Goal: Transaction & Acquisition: Purchase product/service

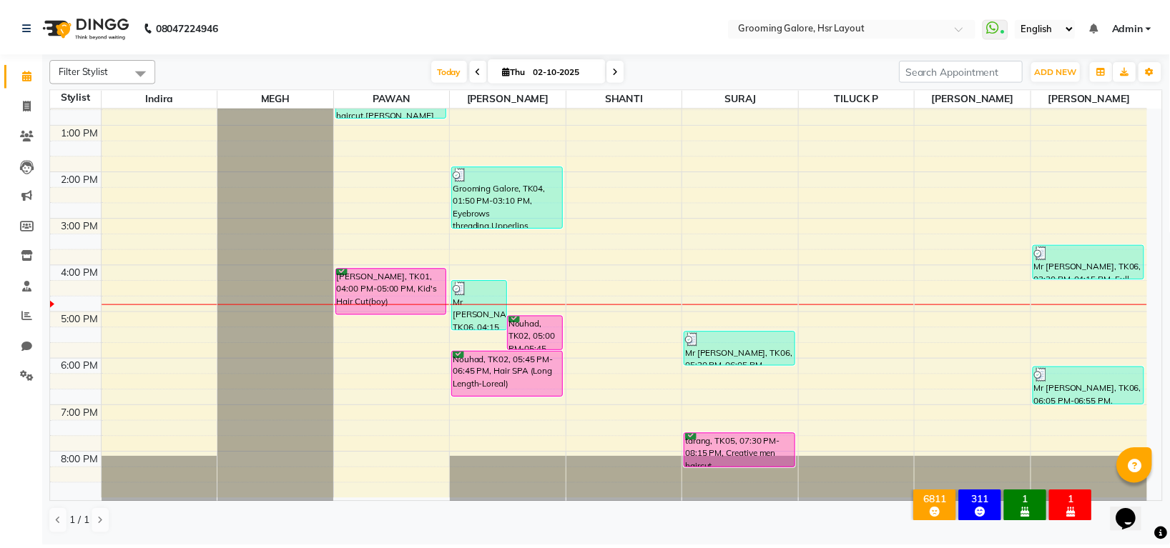
scroll to position [222, 0]
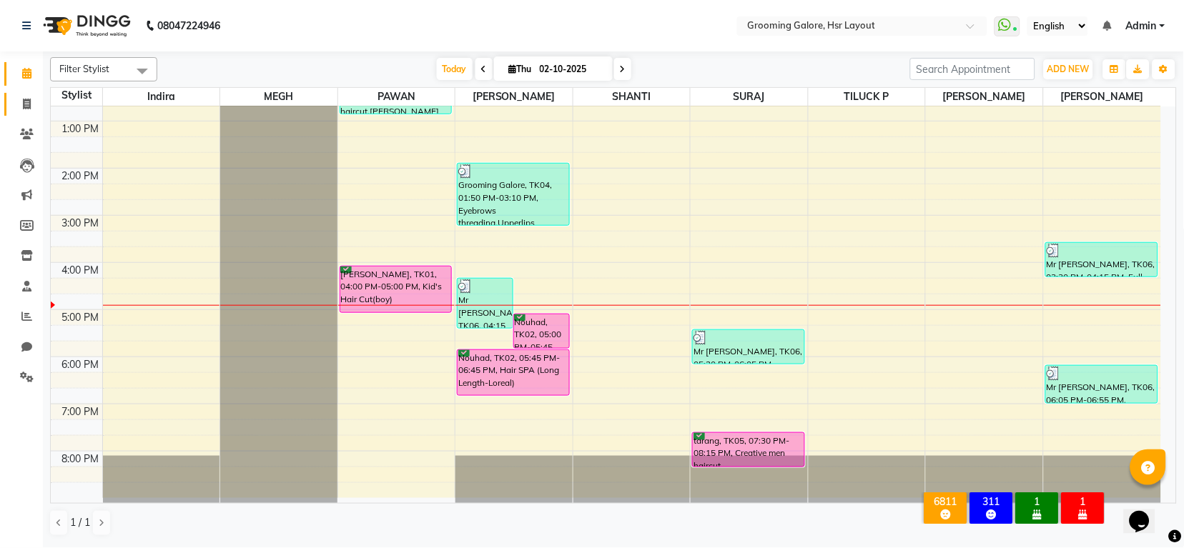
click at [21, 112] on span at bounding box center [26, 105] width 25 height 16
select select "service"
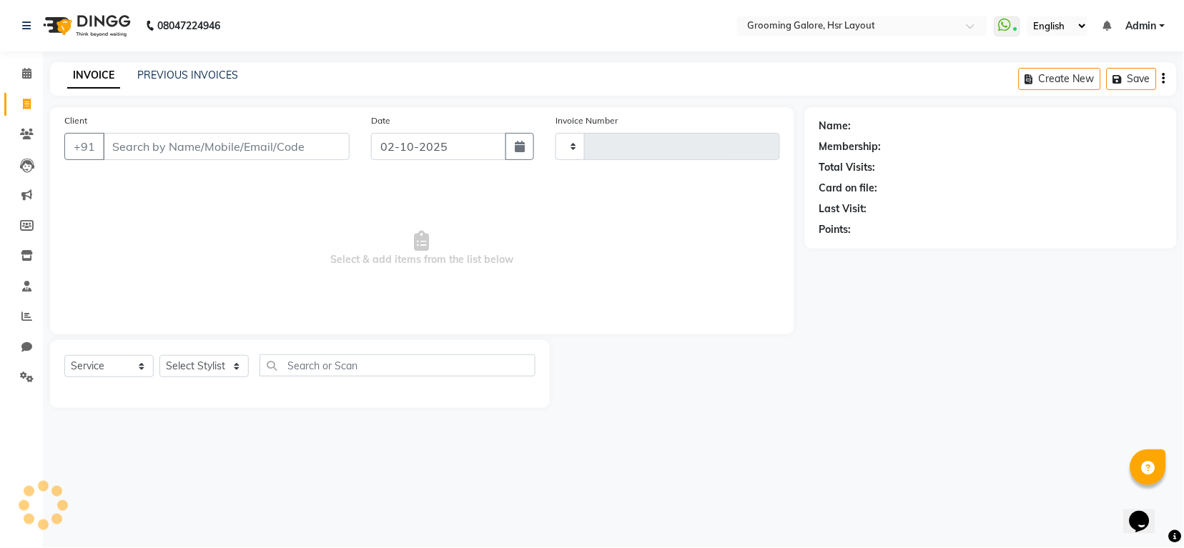
type input "2556"
select select "6168"
select select "P"
select select "45583"
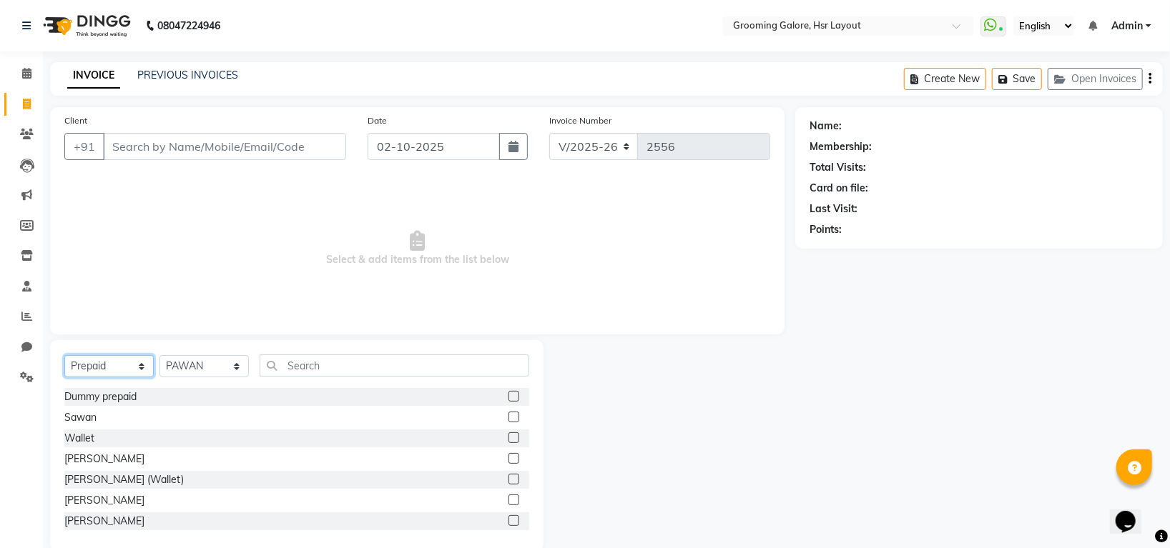
drag, startPoint x: 131, startPoint y: 368, endPoint x: 129, endPoint y: 357, distance: 10.8
click at [131, 368] on select "Select Service Product Membership Package Voucher Prepaid Gift Card" at bounding box center [108, 366] width 89 height 22
select select "service"
click at [64, 356] on select "Select Service Product Membership Package Voucher Prepaid Gift Card" at bounding box center [108, 366] width 89 height 22
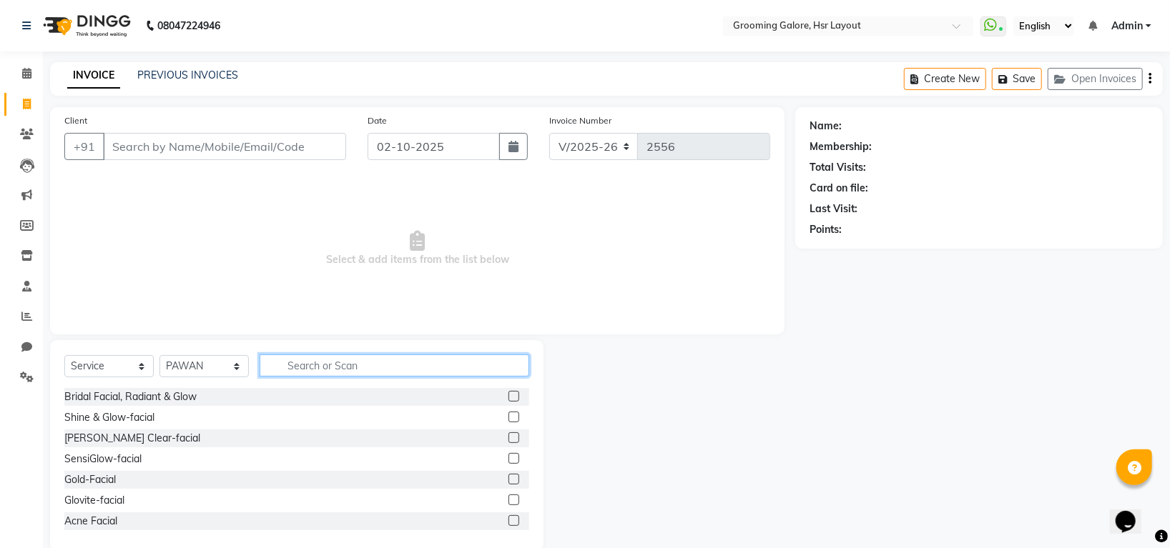
click at [342, 375] on input "text" at bounding box center [395, 366] width 270 height 22
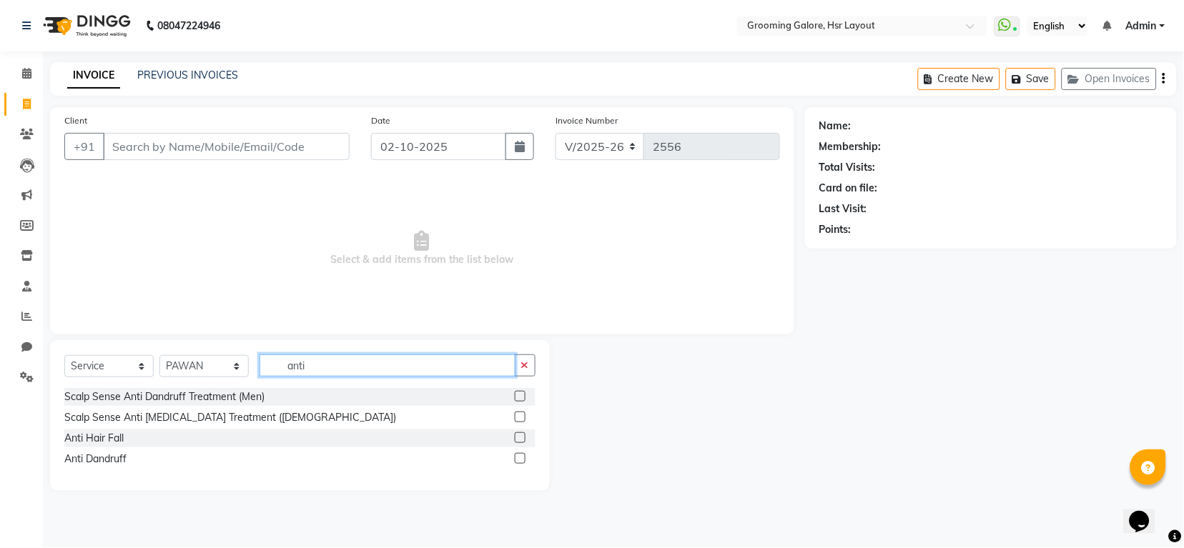
type input "anti"
click at [523, 418] on label at bounding box center [520, 417] width 11 height 11
click at [523, 418] on input "checkbox" at bounding box center [519, 417] width 9 height 9
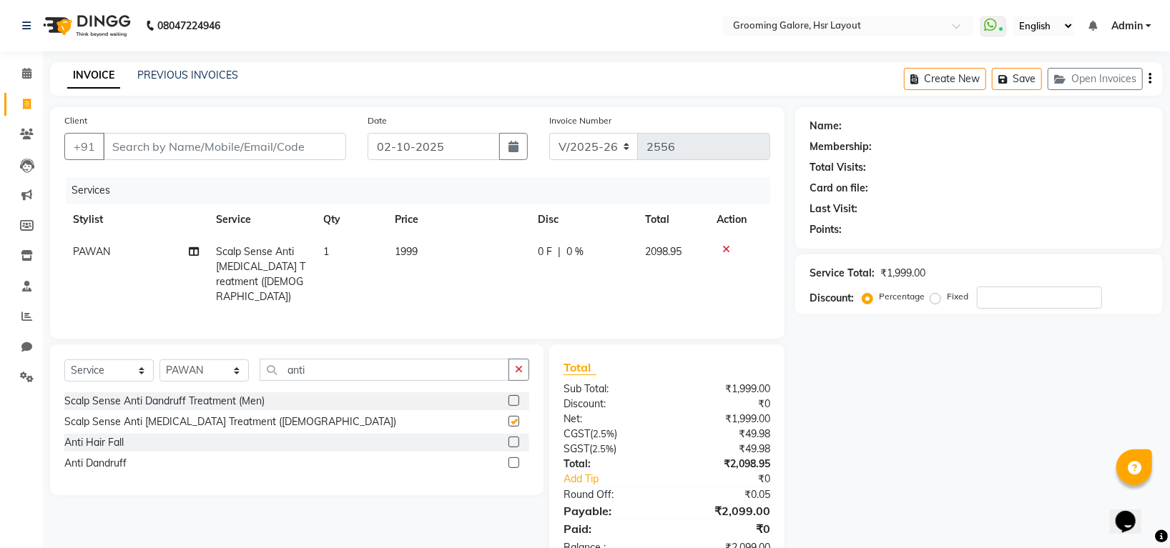
checkbox input "false"
click at [513, 465] on label at bounding box center [513, 463] width 11 height 11
click at [513, 465] on input "checkbox" at bounding box center [512, 463] width 9 height 9
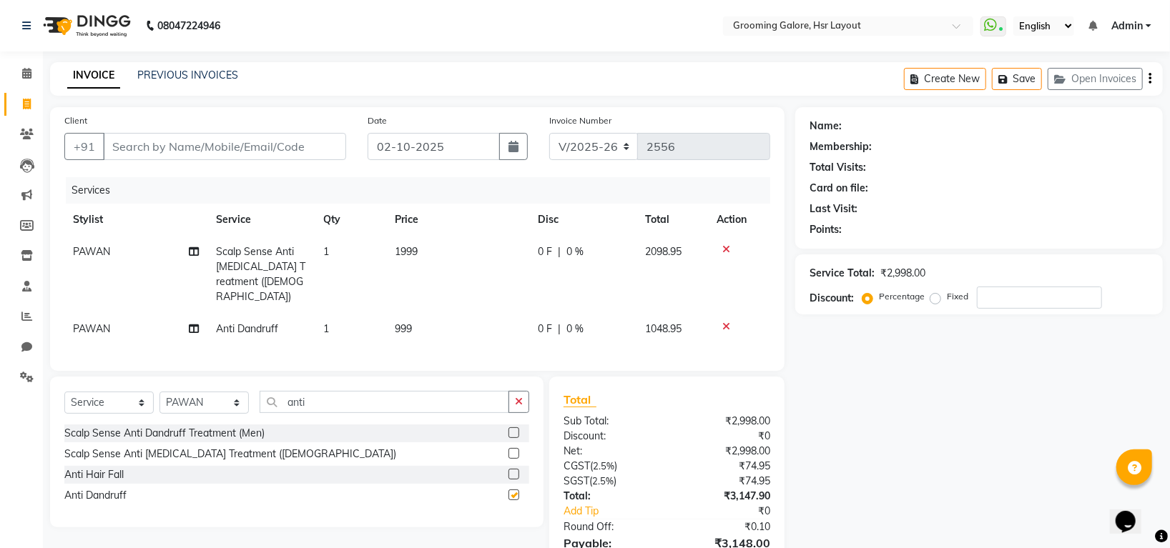
checkbox input "false"
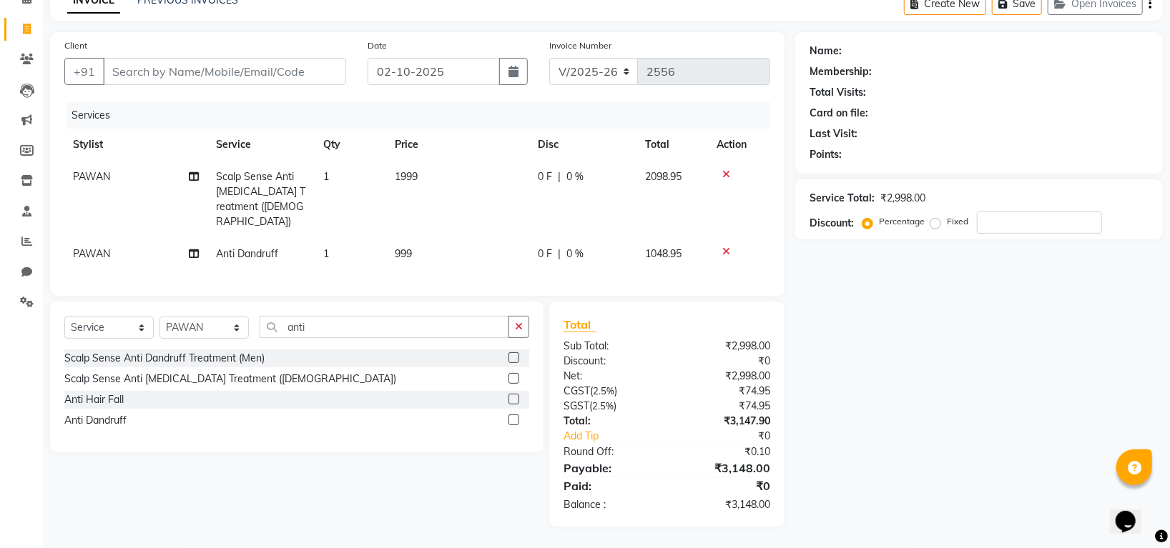
click at [729, 168] on td at bounding box center [739, 199] width 62 height 77
click at [722, 169] on icon at bounding box center [726, 174] width 8 height 10
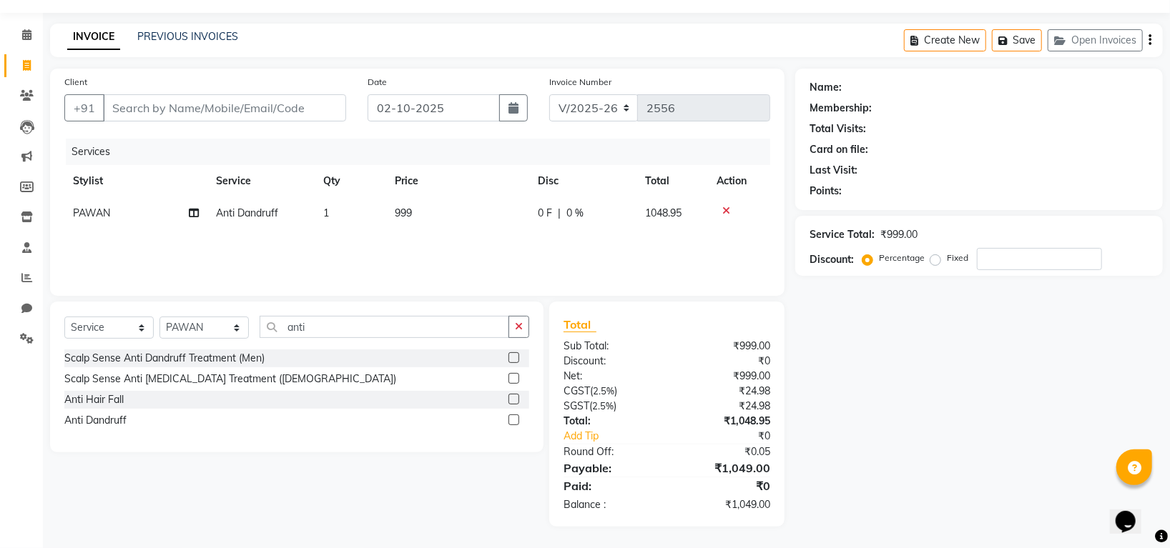
click at [275, 216] on span "Anti Dandruff" at bounding box center [247, 213] width 62 height 13
select select "45583"
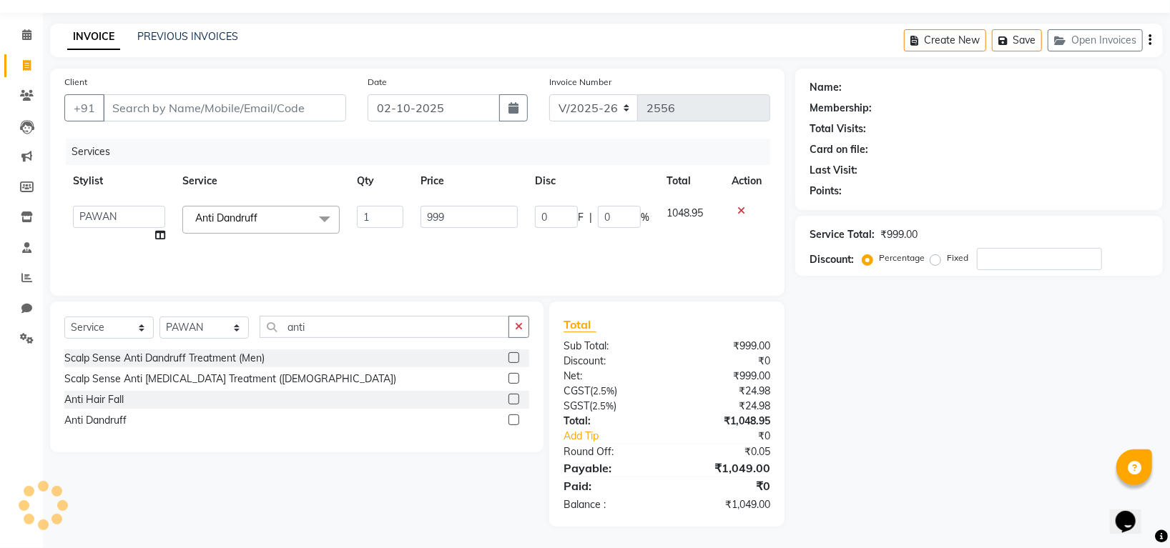
click at [284, 220] on span "Anti [MEDICAL_DATA] x" at bounding box center [260, 220] width 157 height 28
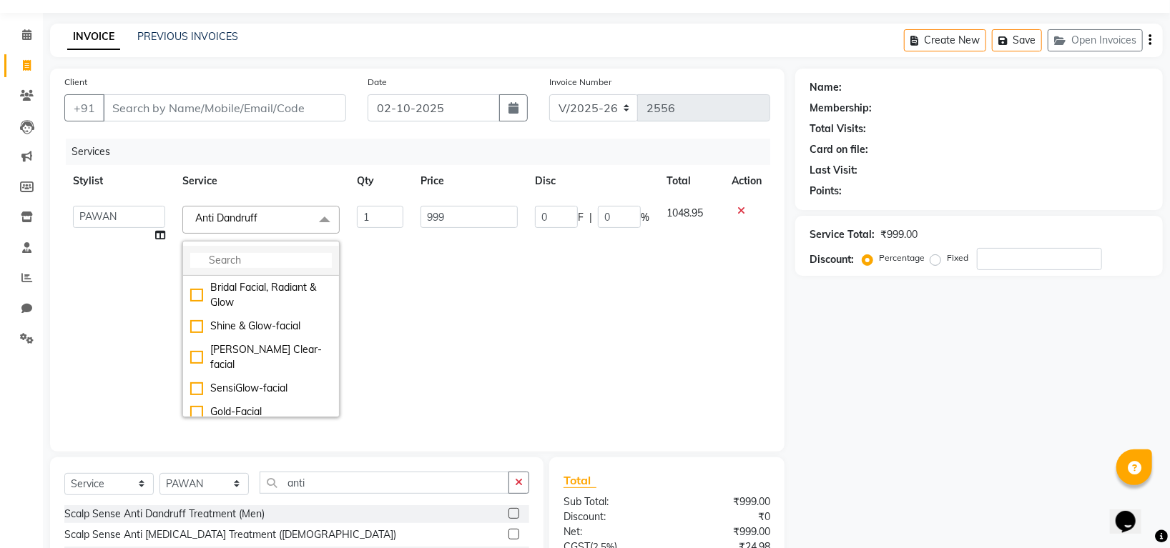
click at [220, 265] on input "multiselect-search" at bounding box center [261, 260] width 142 height 15
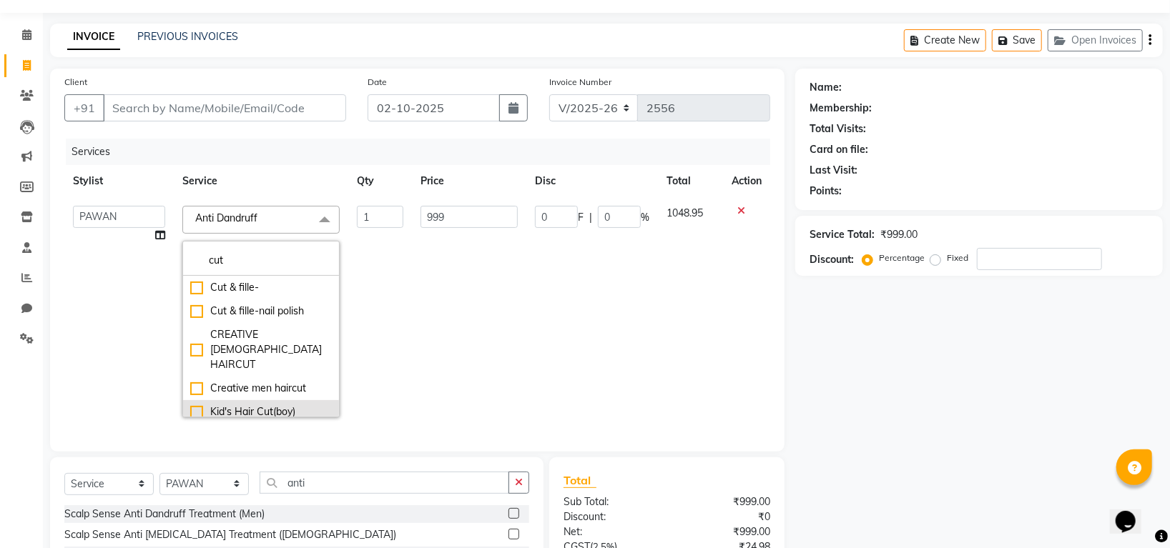
type input "cut"
click at [190, 405] on div "Kid's Hair Cut(boy)" at bounding box center [261, 412] width 142 height 15
checkbox input "true"
type input "399"
click at [700, 317] on td "418.95" at bounding box center [692, 311] width 64 height 229
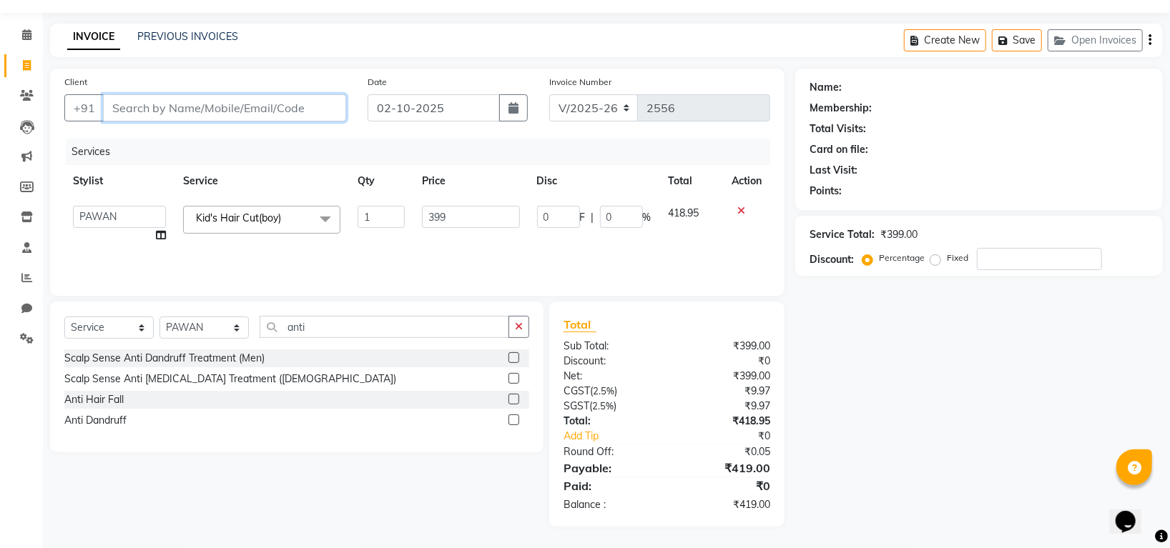
click at [209, 107] on input "Client" at bounding box center [224, 107] width 243 height 27
type input "r"
type input "0"
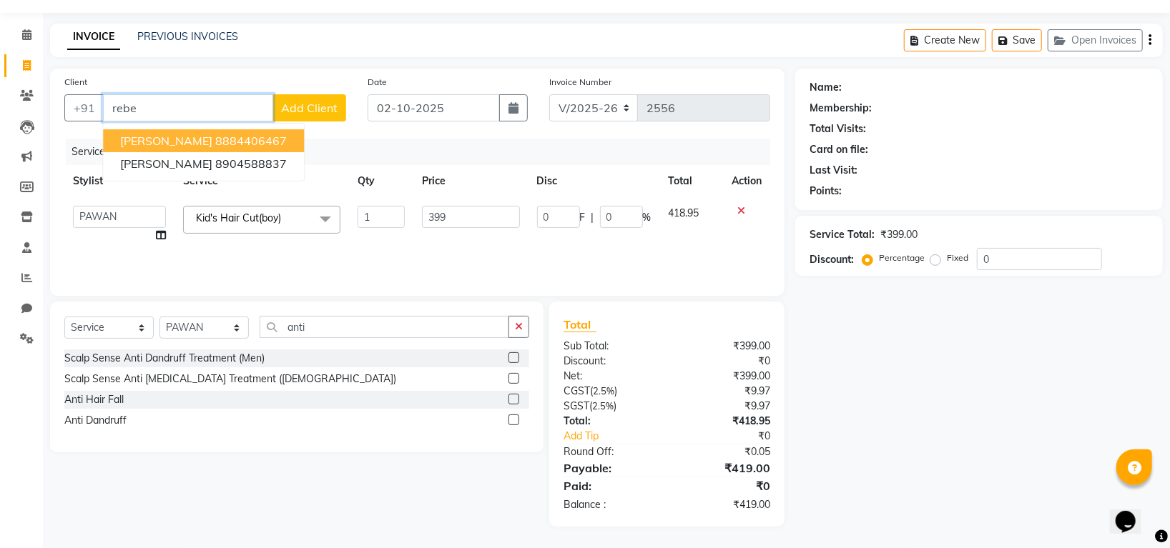
click at [215, 140] on ngb-highlight "8884406467" at bounding box center [250, 141] width 71 height 14
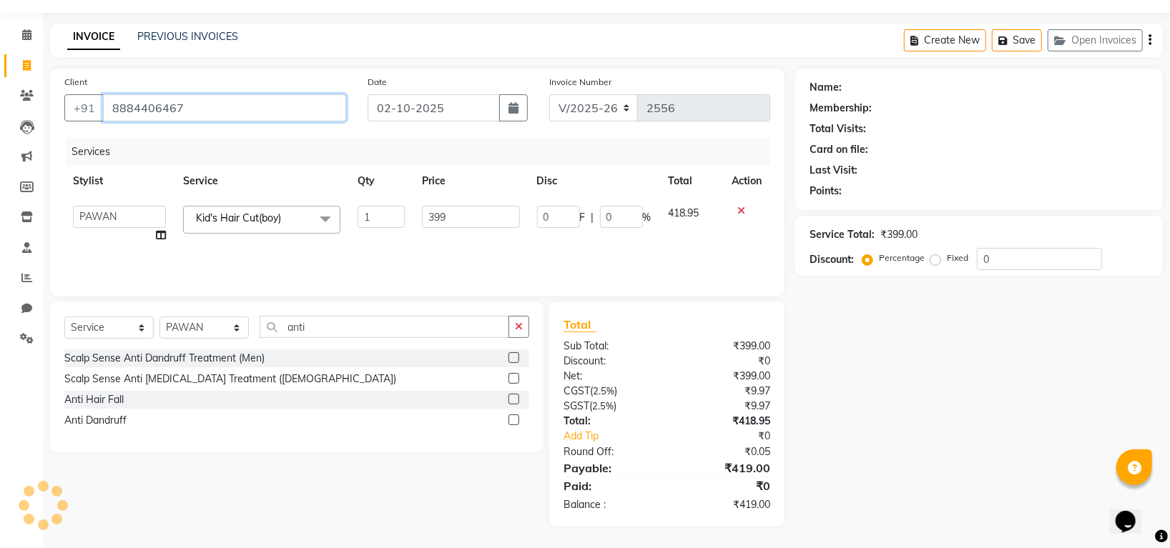
type input "8884406467"
select select "1: Object"
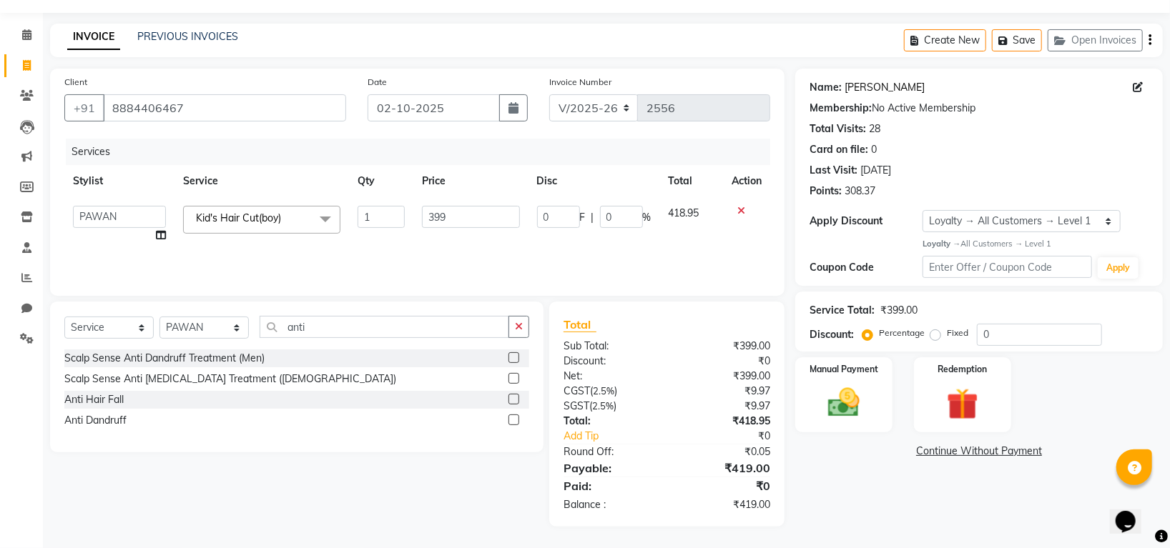
click at [873, 86] on link "[PERSON_NAME]" at bounding box center [884, 87] width 80 height 15
click at [831, 380] on div "Manual Payment" at bounding box center [844, 395] width 101 height 78
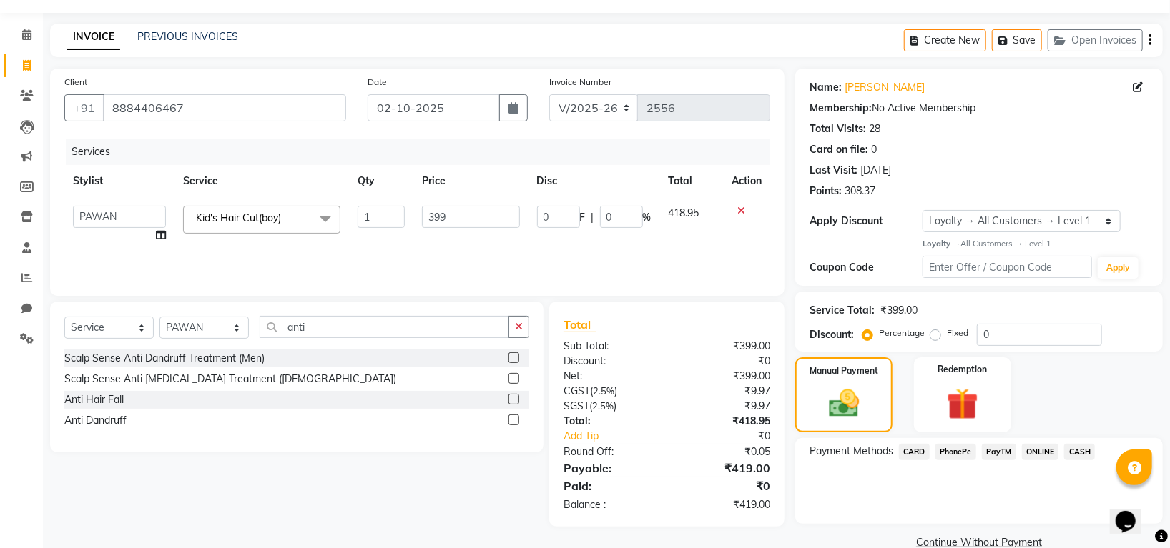
click at [957, 450] on span "PhonePe" at bounding box center [955, 452] width 41 height 16
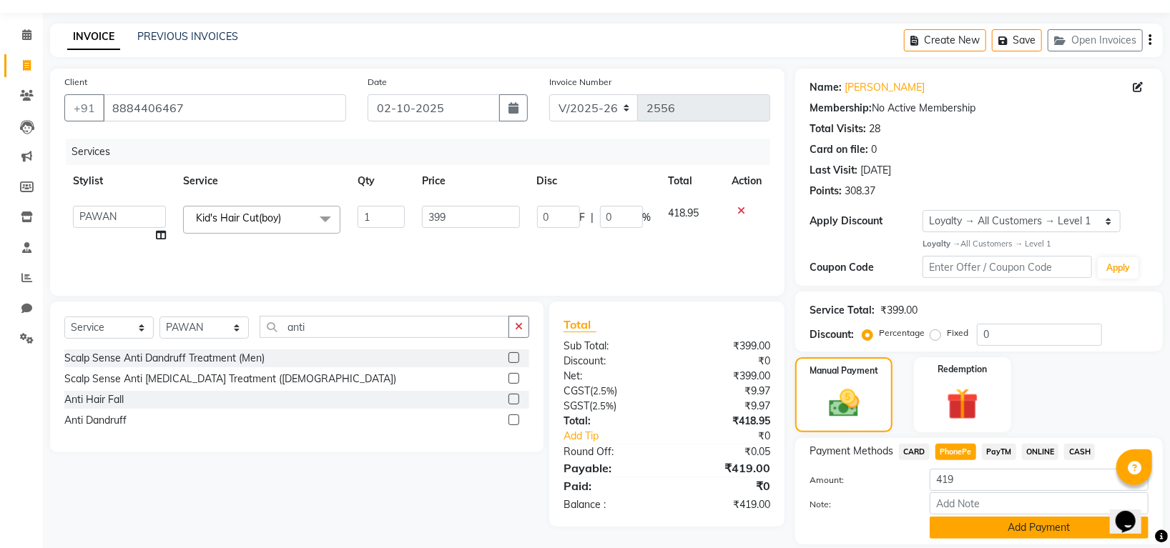
click at [966, 523] on button "Add Payment" at bounding box center [1038, 528] width 219 height 22
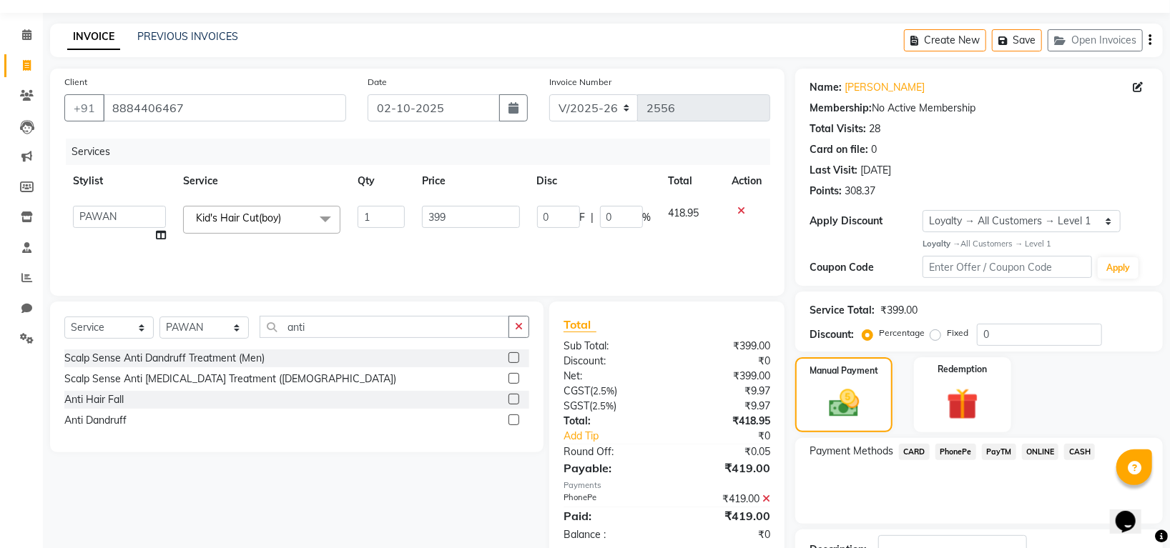
scroll to position [145, 0]
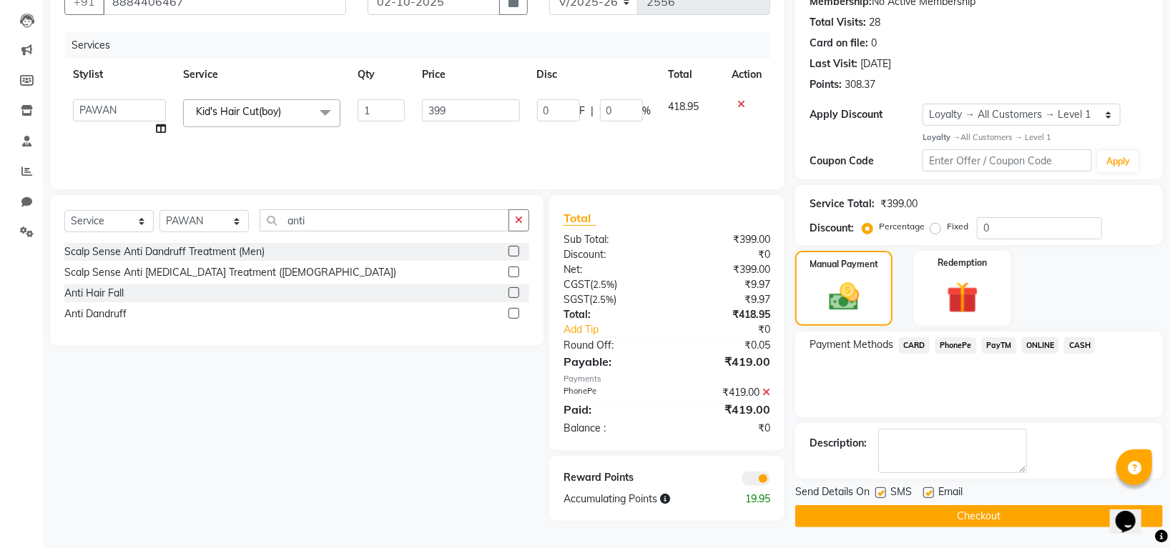
click at [962, 514] on button "Checkout" at bounding box center [979, 516] width 368 height 22
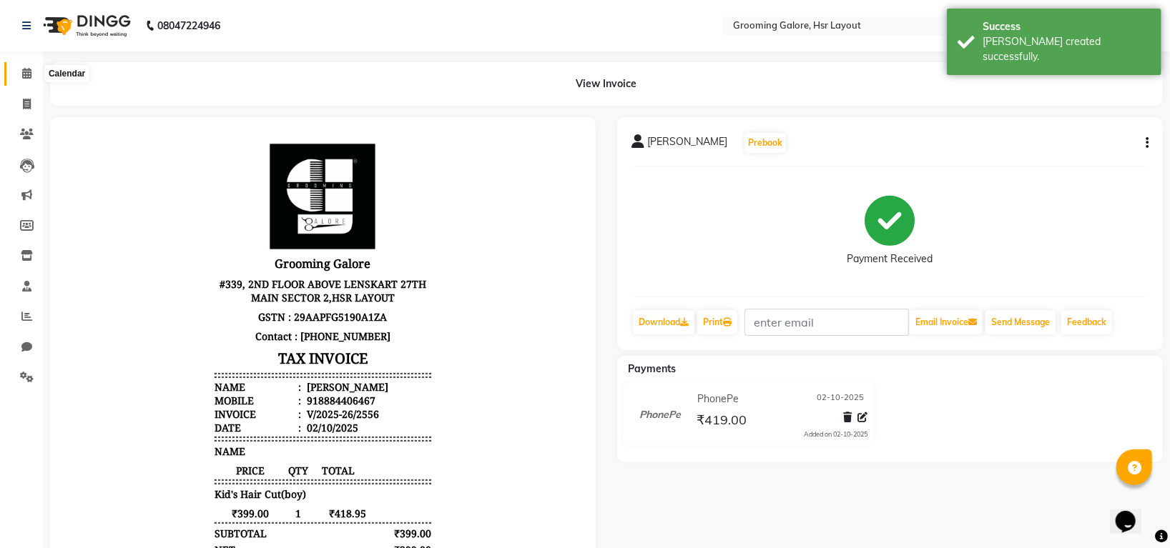
click at [18, 74] on span at bounding box center [26, 74] width 25 height 16
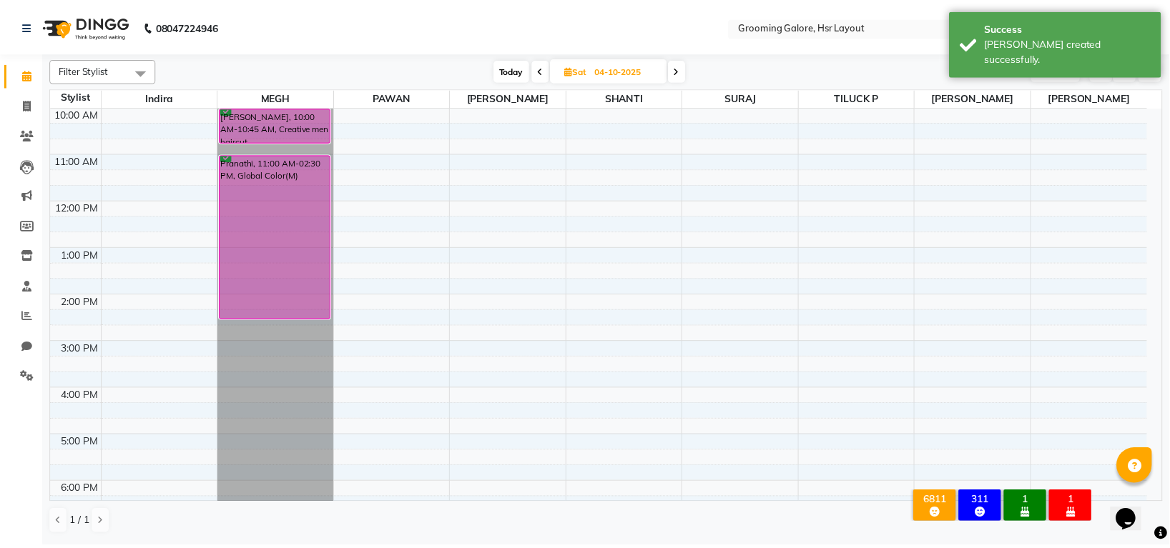
scroll to position [222, 0]
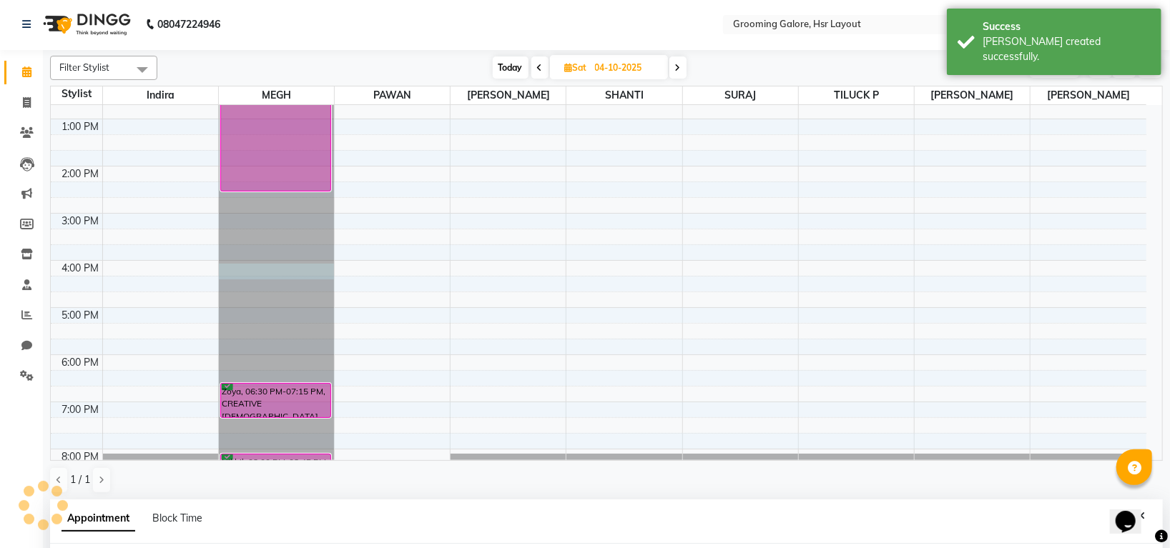
select select "45579"
select select "960"
select select "tentative"
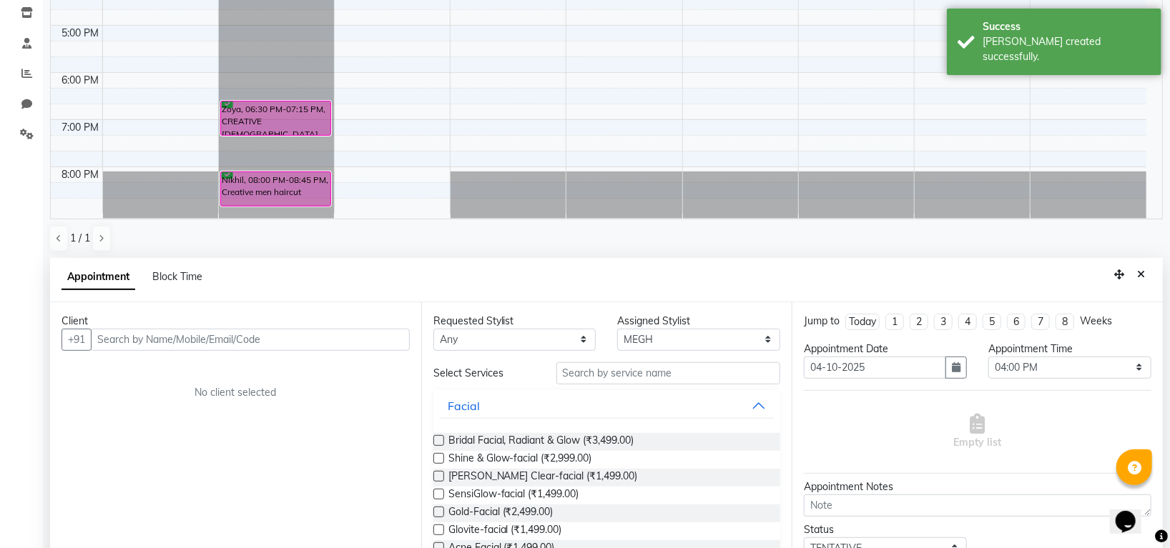
scroll to position [278, 0]
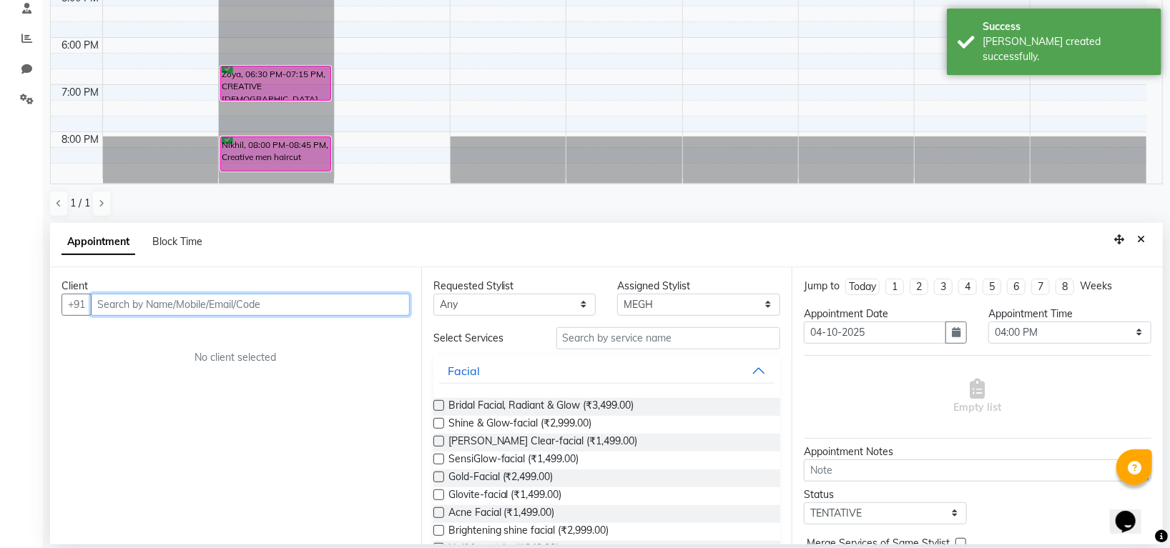
click at [185, 299] on input "text" at bounding box center [250, 305] width 319 height 22
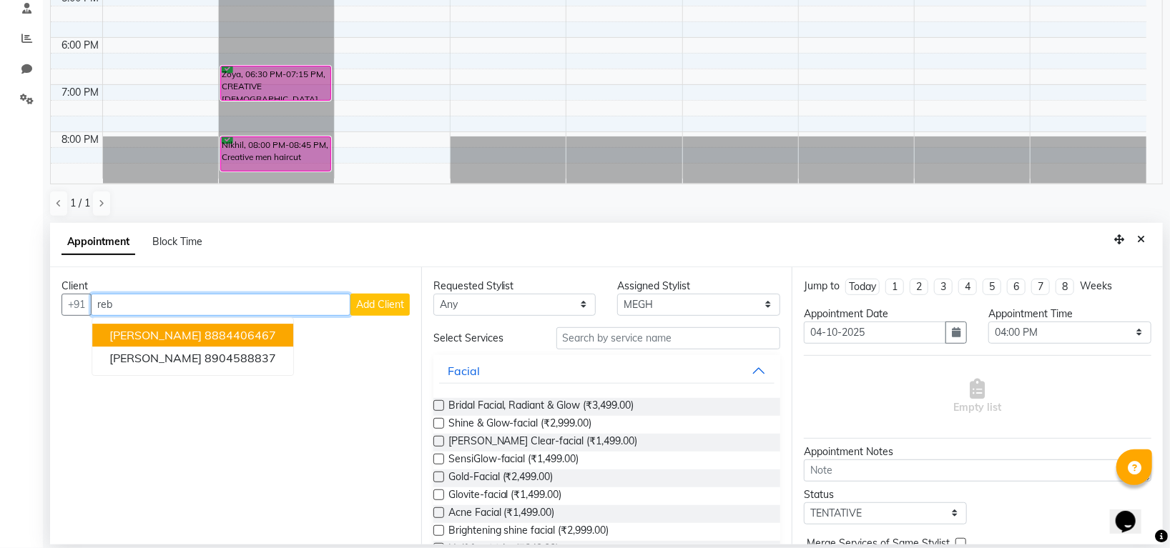
click at [204, 335] on ngb-highlight "8884406467" at bounding box center [239, 335] width 71 height 14
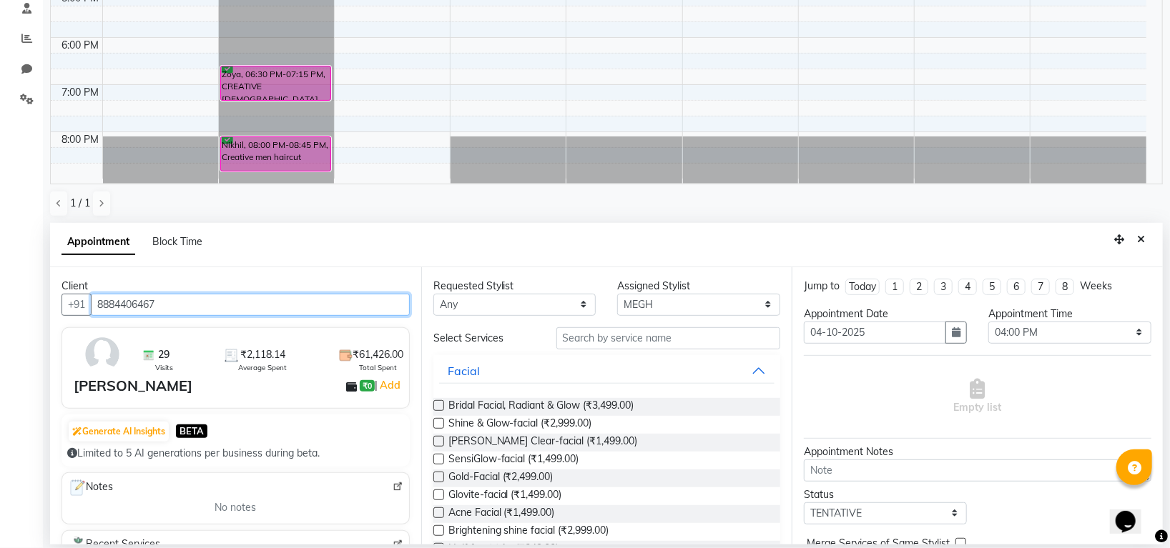
type input "8884406467"
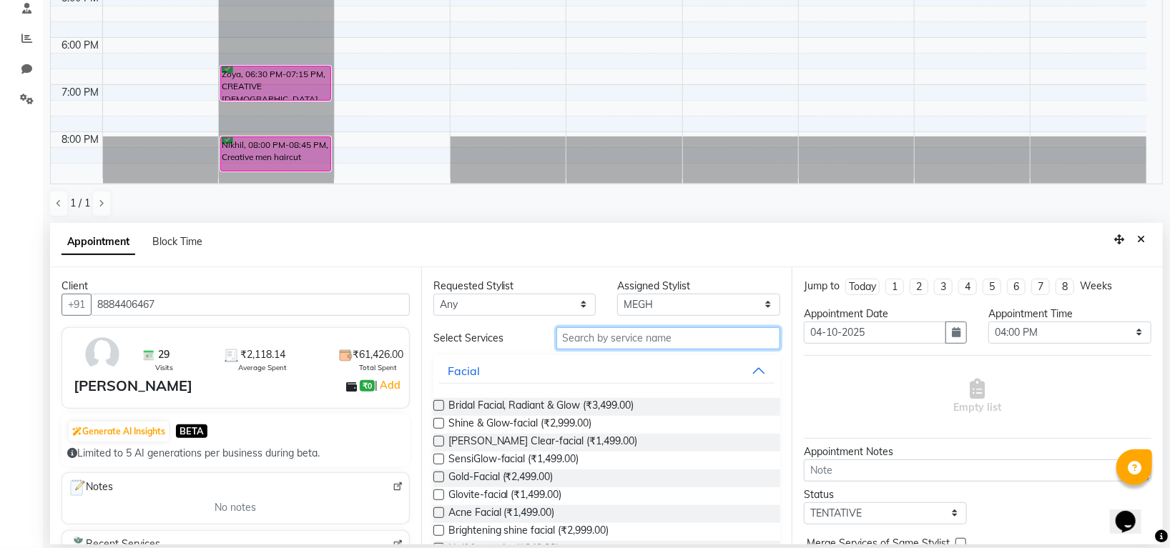
click at [684, 342] on input "text" at bounding box center [668, 338] width 225 height 22
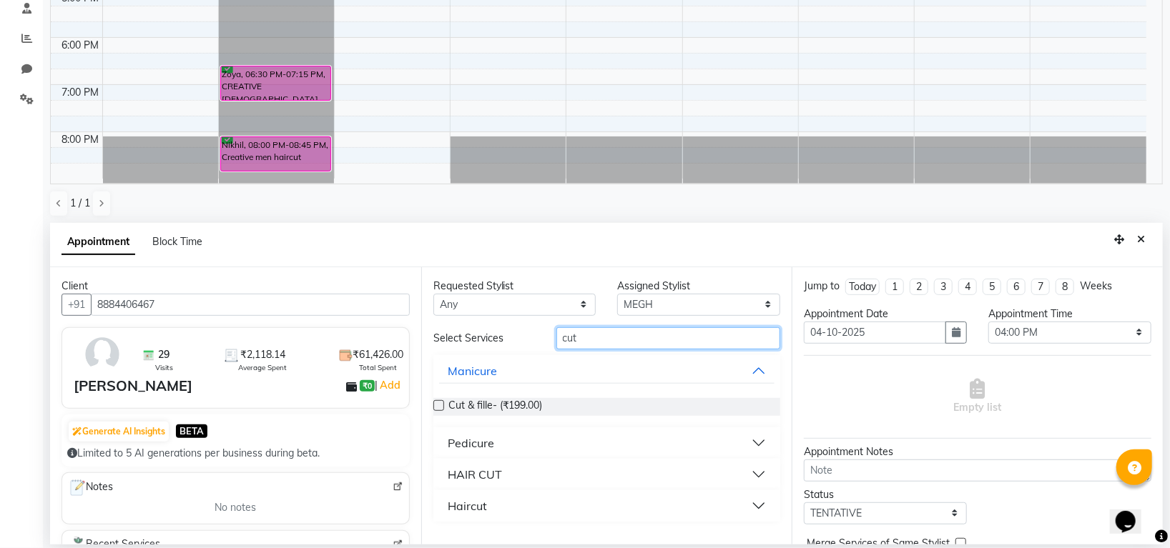
type input "cut"
click at [495, 463] on button "HAIR CUT" at bounding box center [607, 475] width 336 height 26
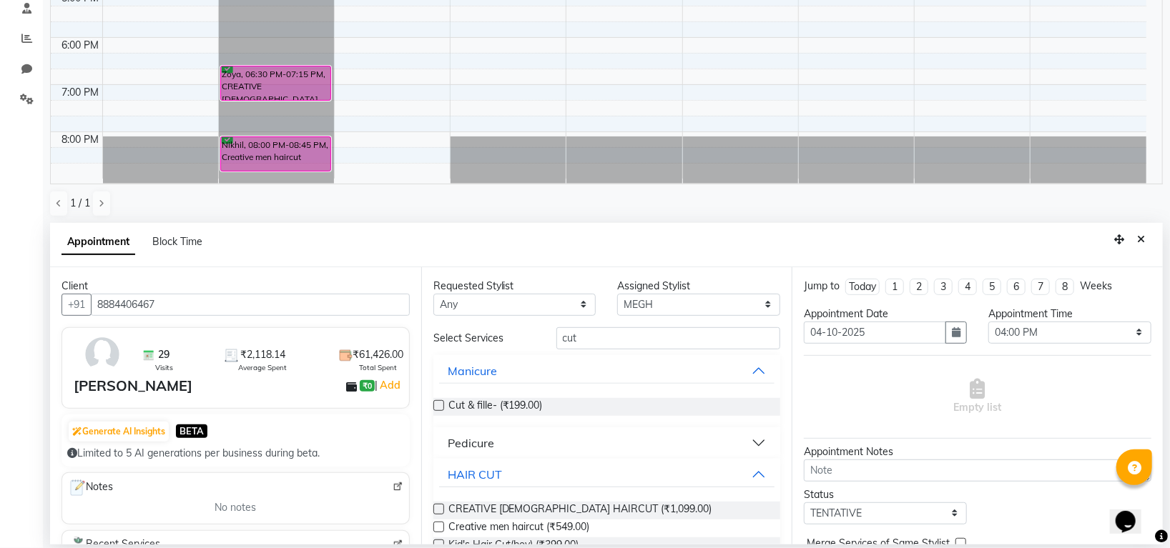
click at [439, 508] on label at bounding box center [438, 509] width 11 height 11
click at [439, 508] on input "checkbox" at bounding box center [437, 510] width 9 height 9
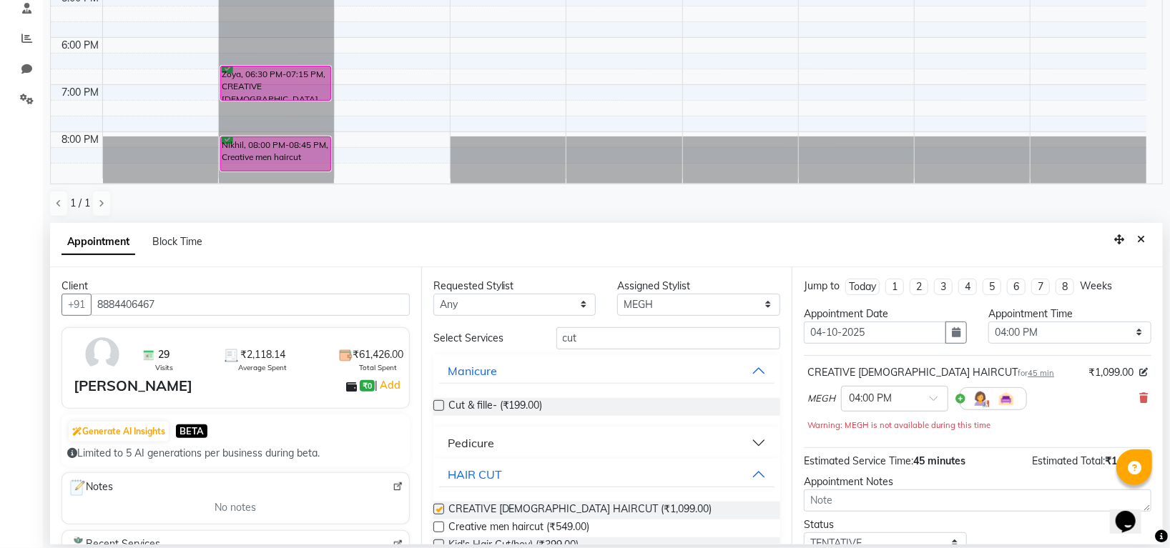
checkbox input "false"
click at [684, 308] on select "Select Indira MEGH PAWAN [PERSON_NAME] SHANTI [PERSON_NAME] SURAJ TILUCK P" at bounding box center [698, 305] width 163 height 22
select select "45585"
click at [617, 294] on select "Select Indira MEGH PAWAN [PERSON_NAME] SHANTI [PERSON_NAME] SURAJ TILUCK P" at bounding box center [698, 305] width 163 height 22
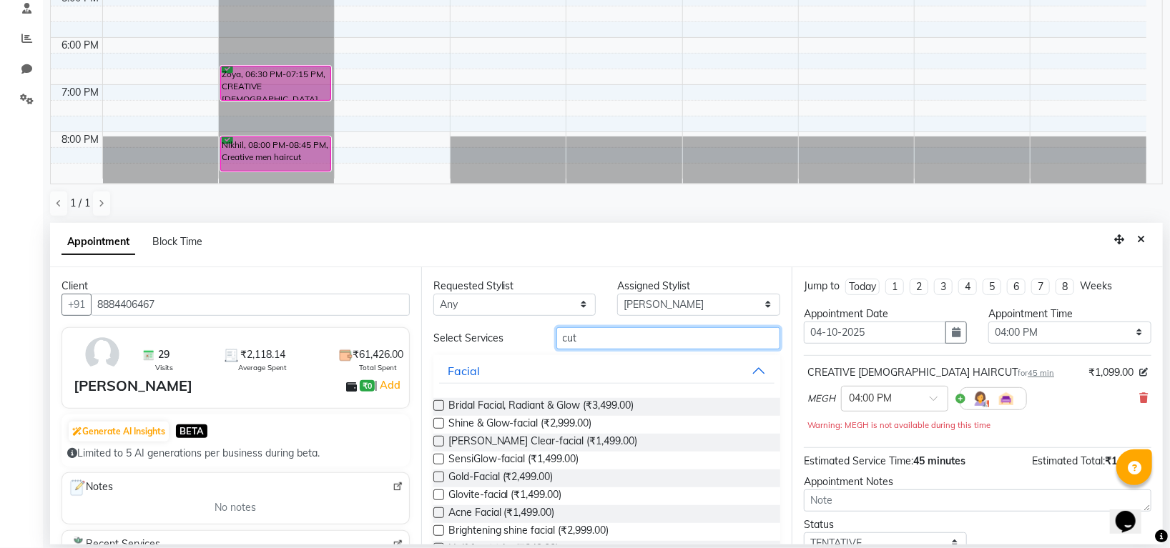
click at [618, 348] on input "cut" at bounding box center [668, 338] width 225 height 22
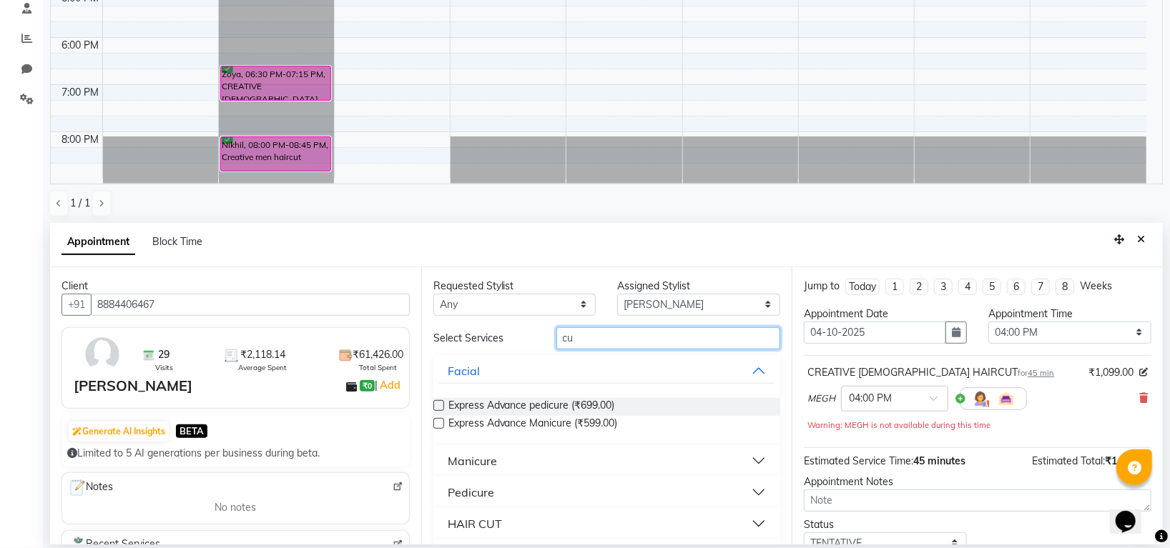
type input "c"
type input "ey"
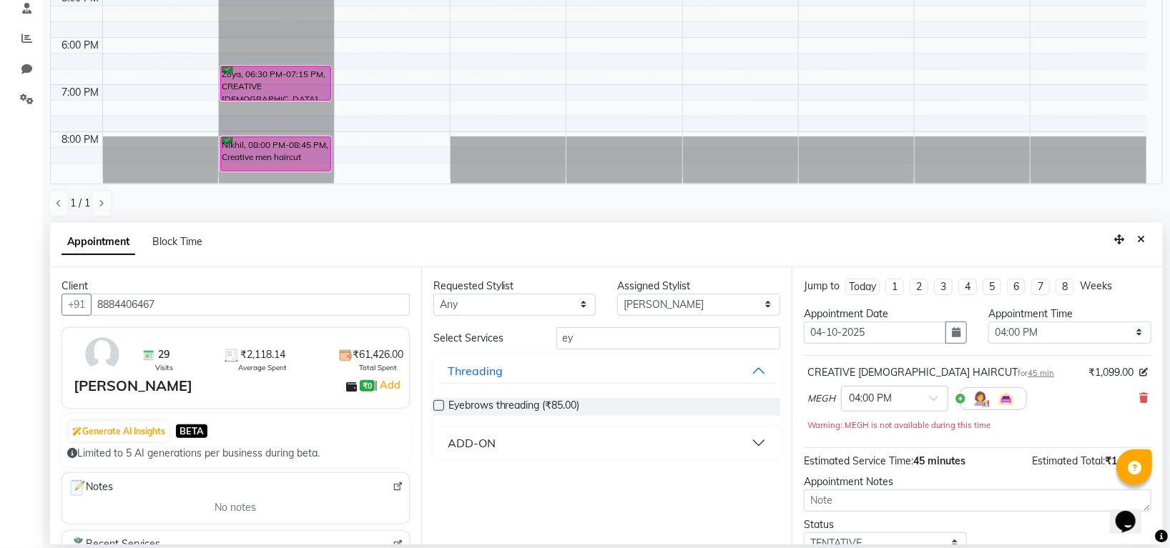
click at [435, 405] on label at bounding box center [438, 405] width 11 height 11
click at [435, 405] on input "checkbox" at bounding box center [437, 407] width 9 height 9
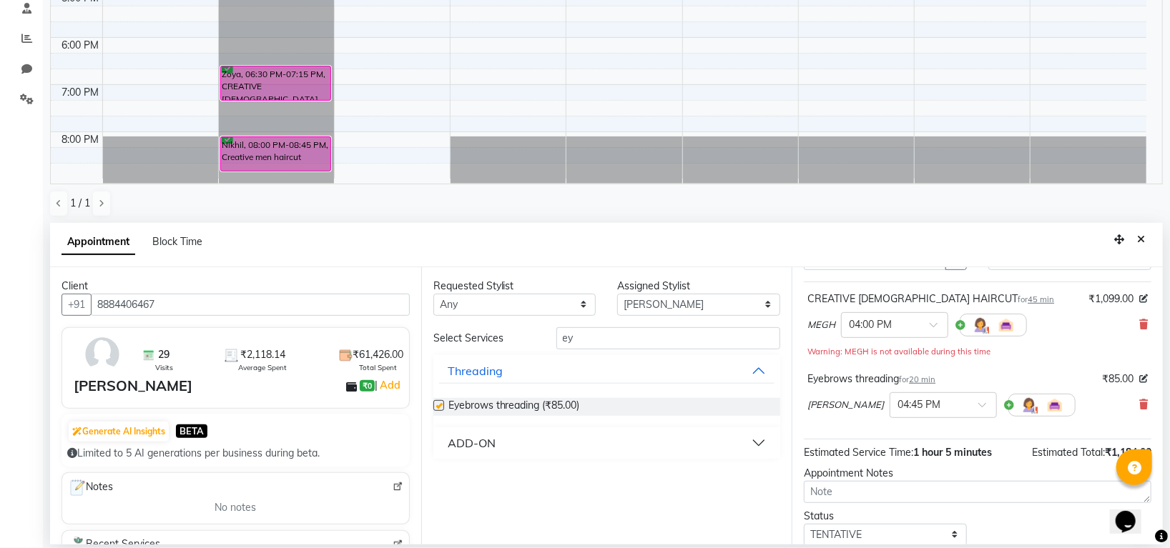
checkbox input "false"
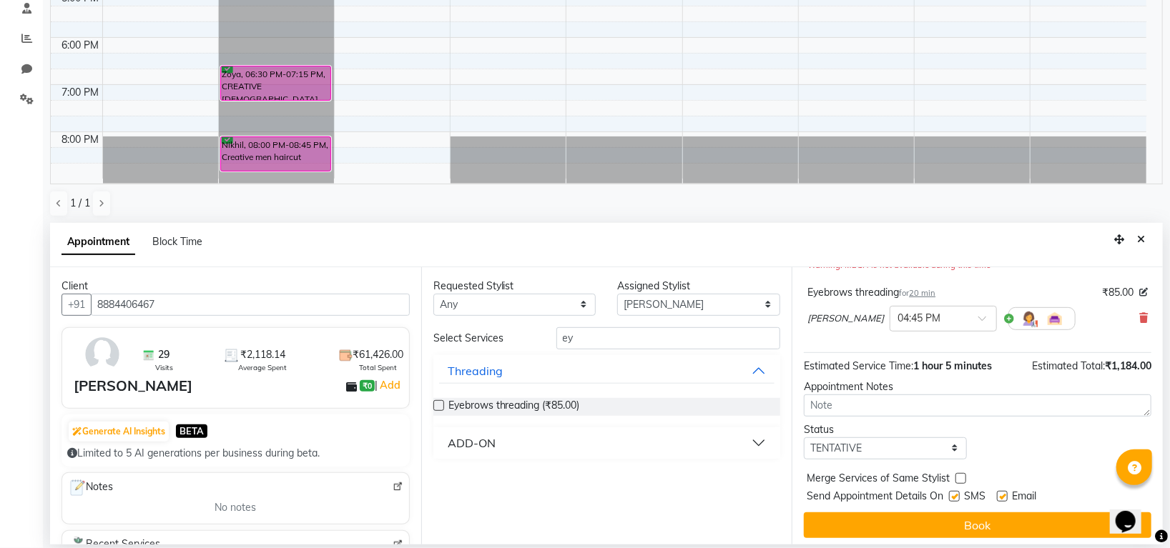
scroll to position [165, 0]
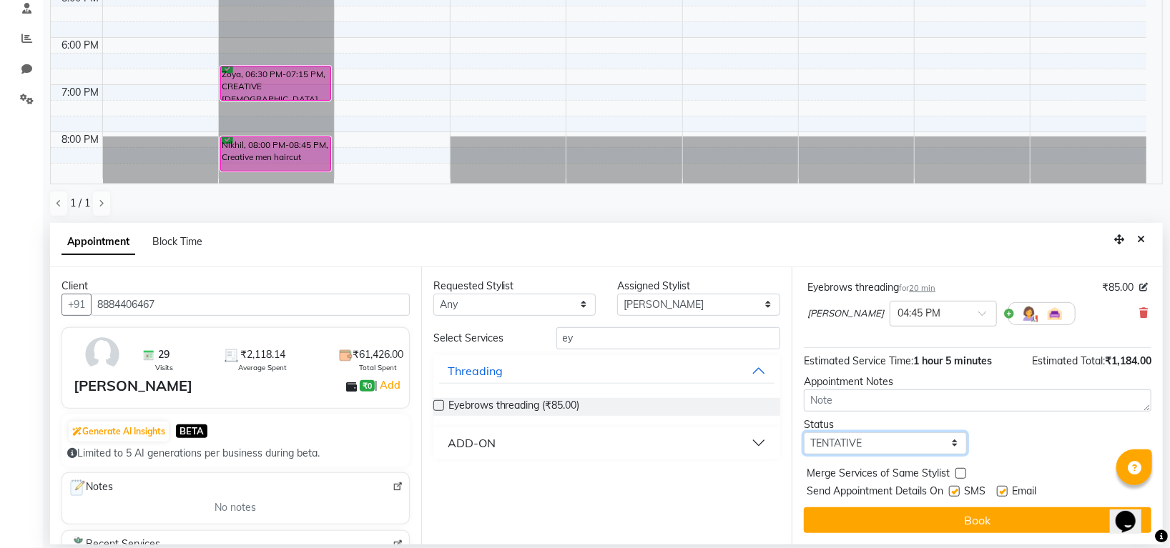
click at [880, 445] on select "Select TENTATIVE CONFIRM UPCOMING" at bounding box center [885, 444] width 163 height 22
select select "confirm booking"
click at [804, 433] on select "Select TENTATIVE CONFIRM UPCOMING" at bounding box center [885, 444] width 163 height 22
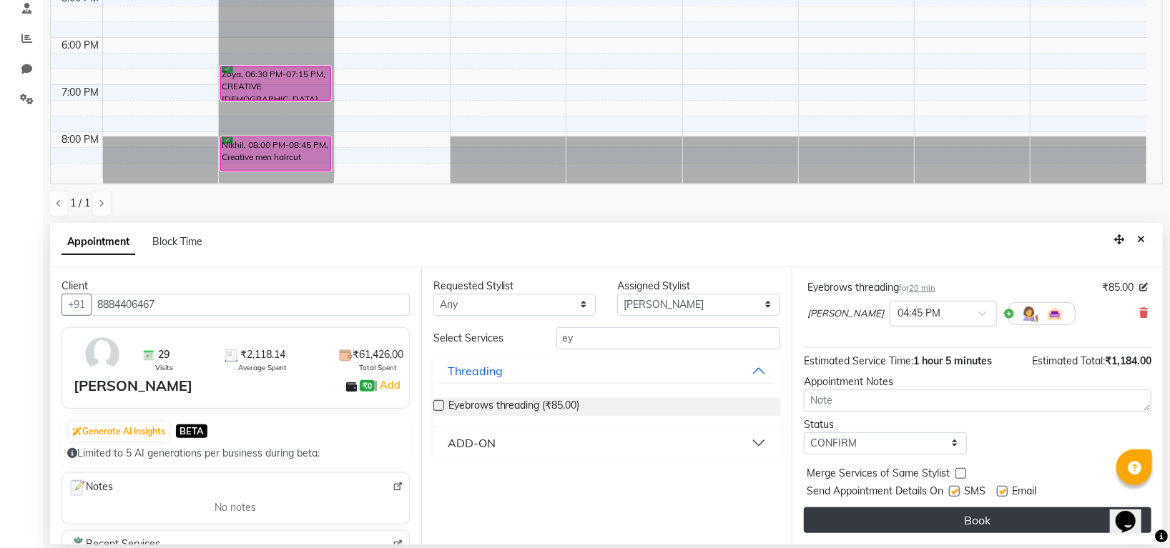
click at [904, 518] on button "Book" at bounding box center [977, 521] width 347 height 26
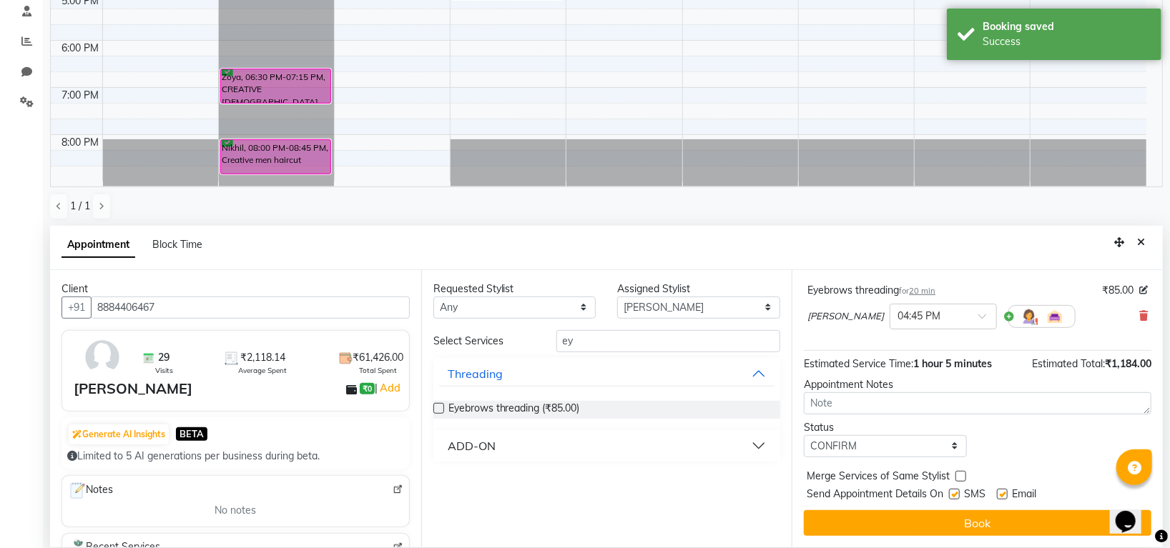
scroll to position [0, 0]
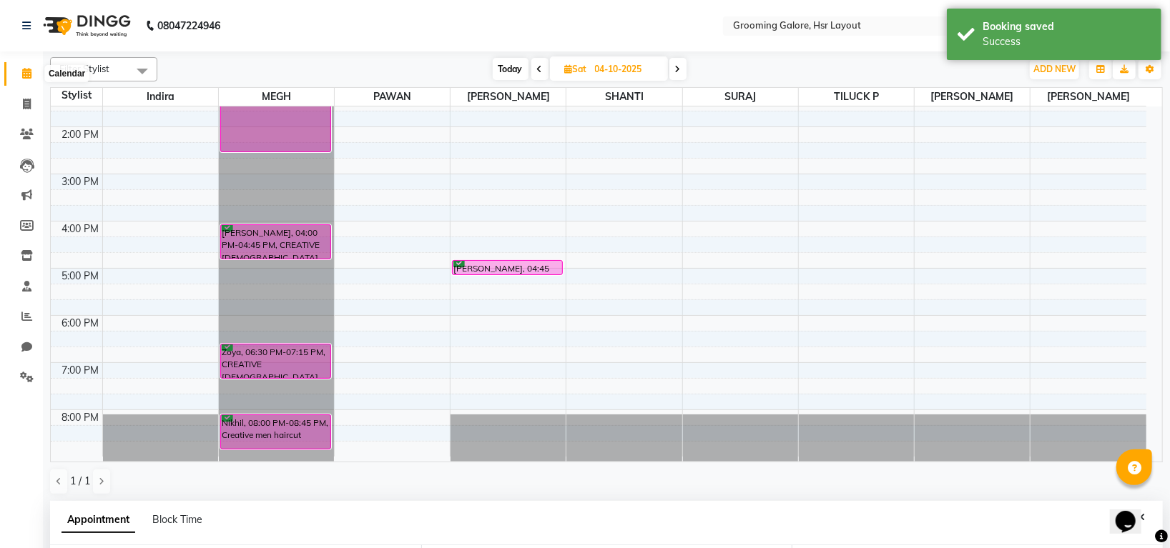
click at [17, 67] on span at bounding box center [26, 74] width 25 height 16
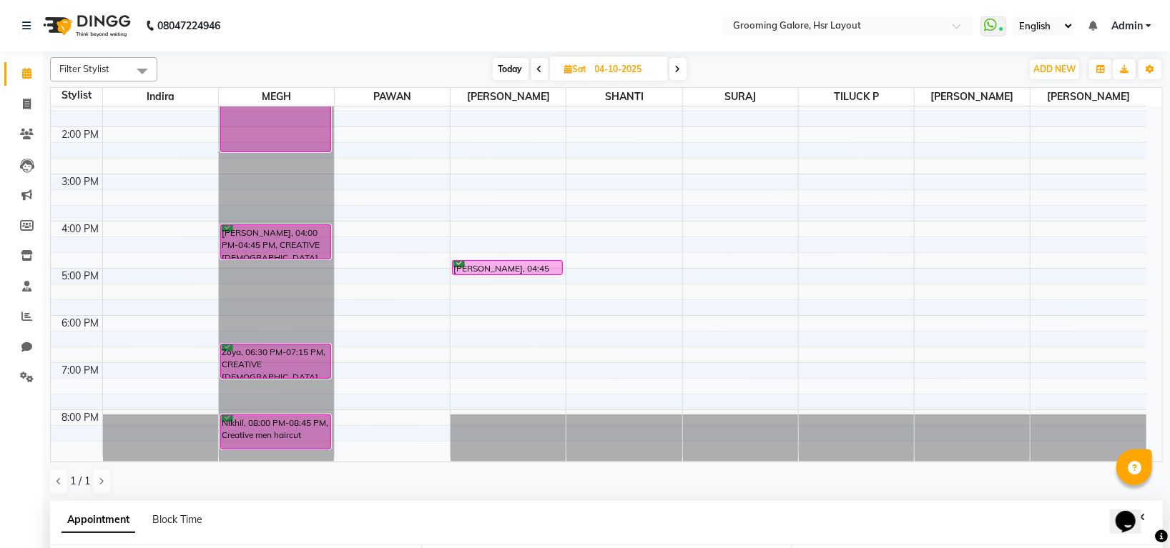
click at [677, 69] on icon at bounding box center [678, 69] width 6 height 9
type input "05-10-2025"
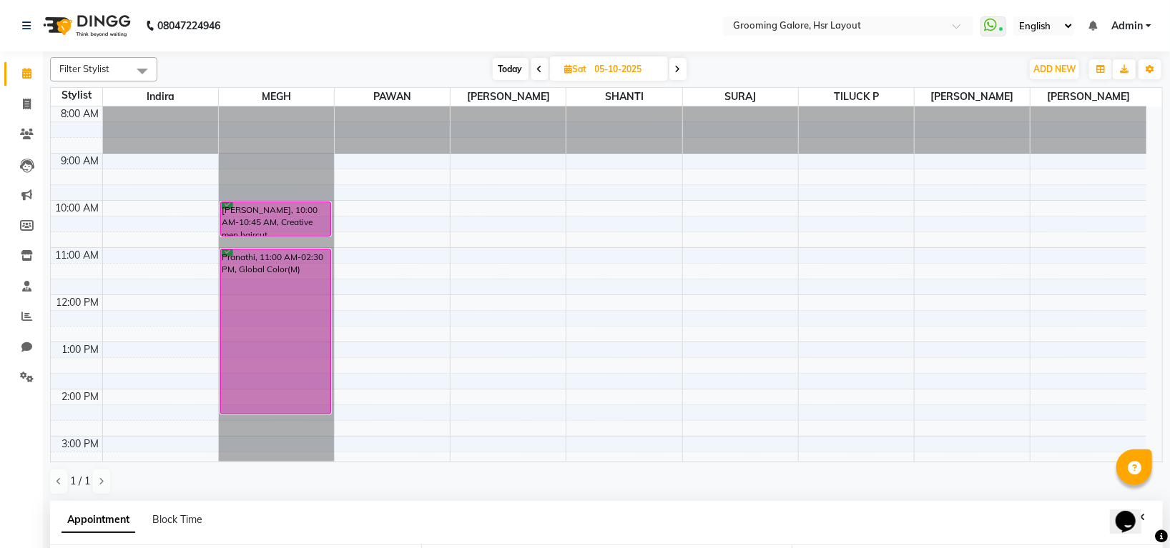
select select "960"
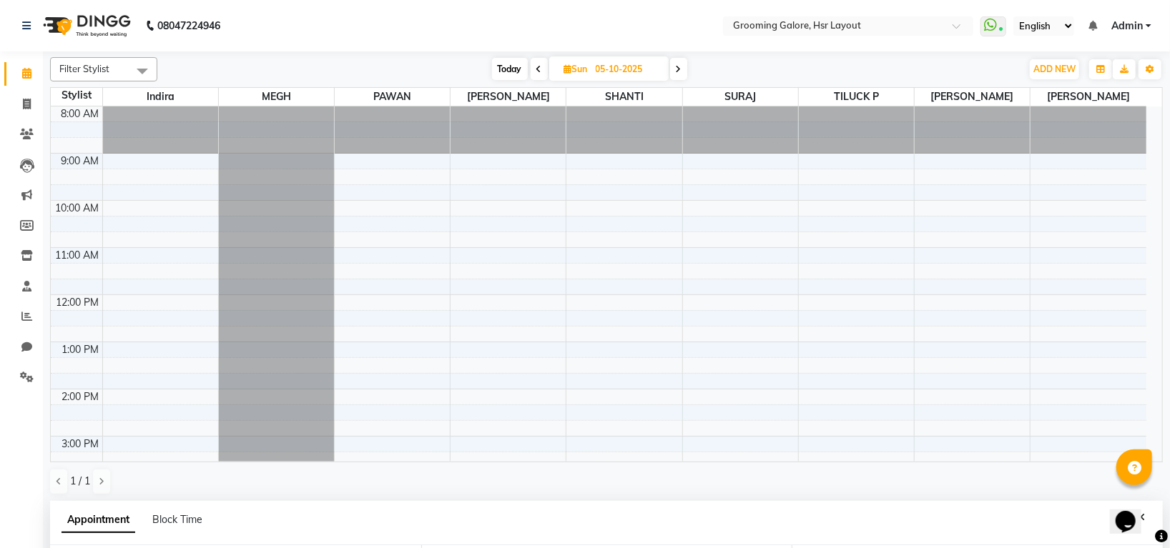
click at [533, 65] on span at bounding box center [539, 69] width 17 height 22
type input "04-10-2025"
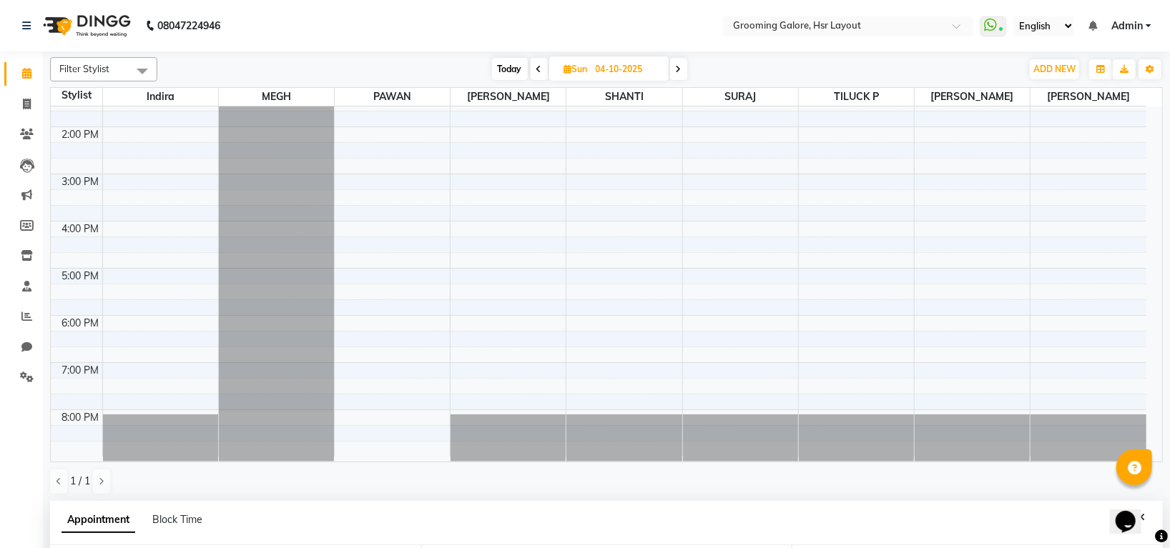
select select "960"
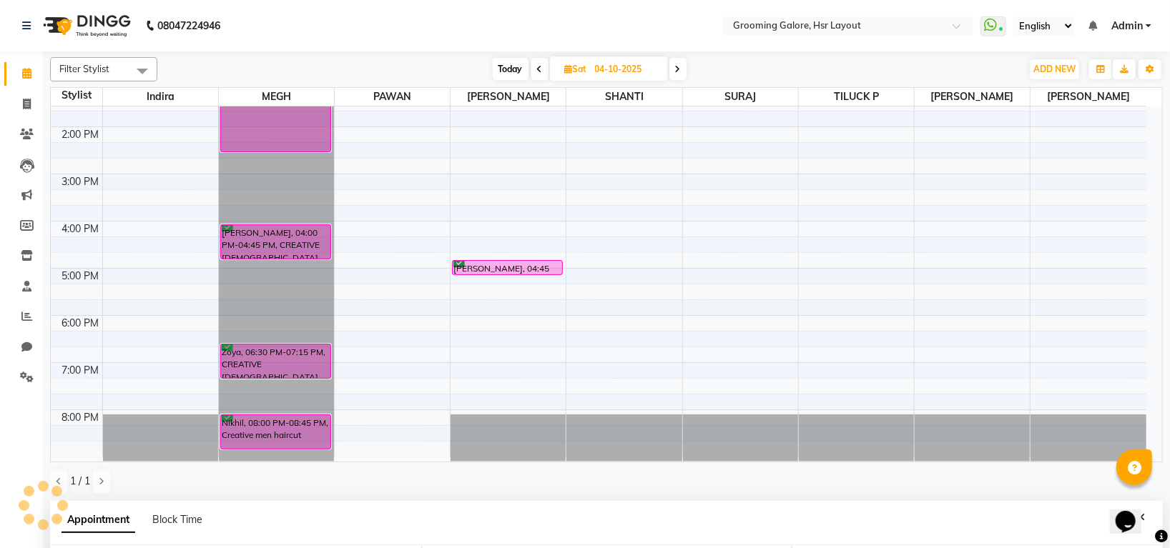
click at [541, 71] on icon at bounding box center [540, 69] width 6 height 9
type input "03-10-2025"
select select "960"
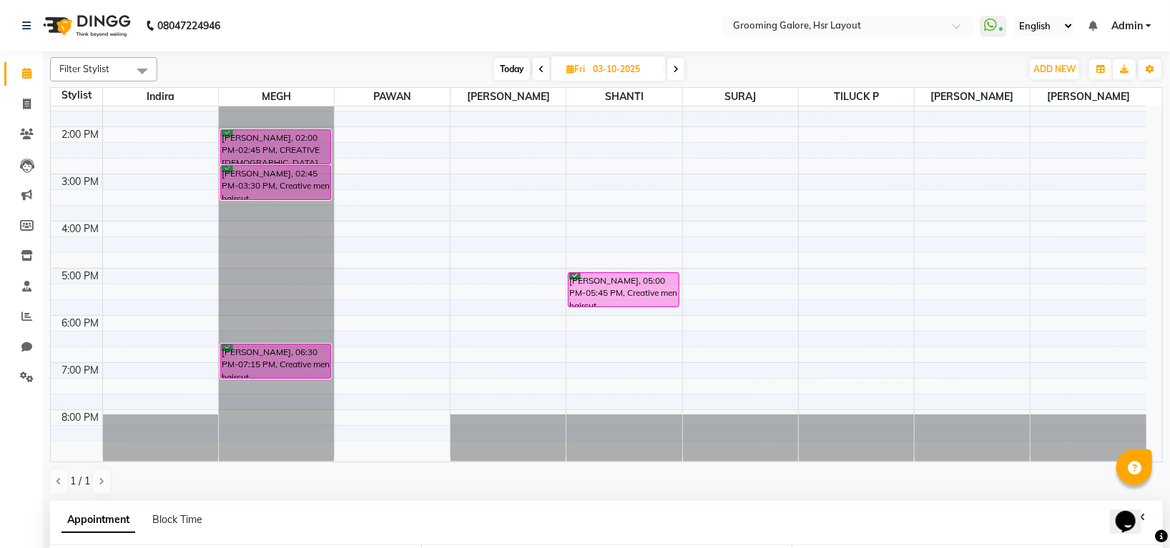
click at [541, 71] on icon at bounding box center [541, 69] width 6 height 9
type input "02-10-2025"
select select "960"
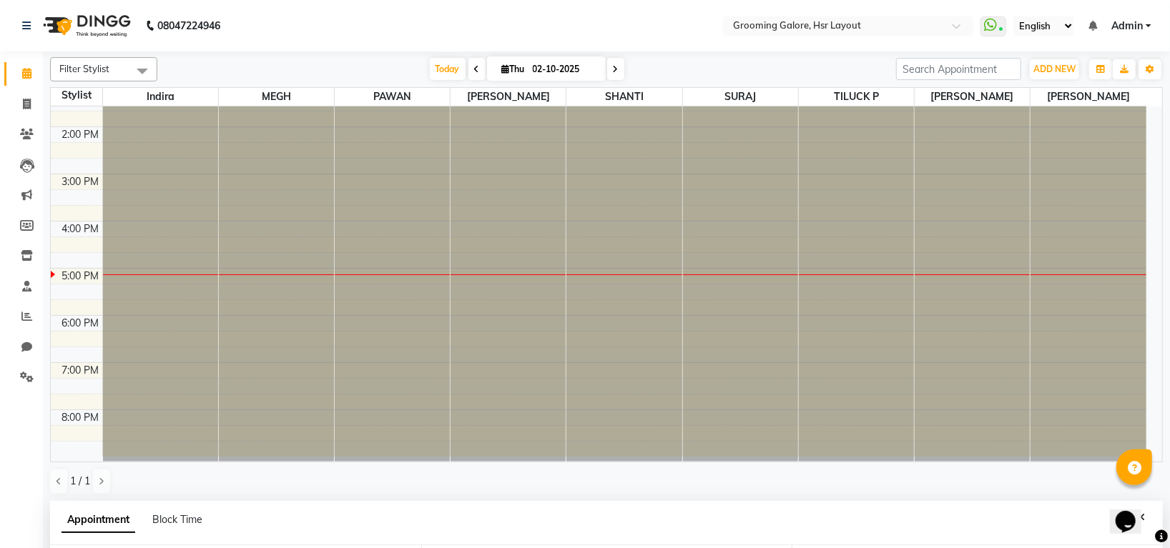
scroll to position [263, 0]
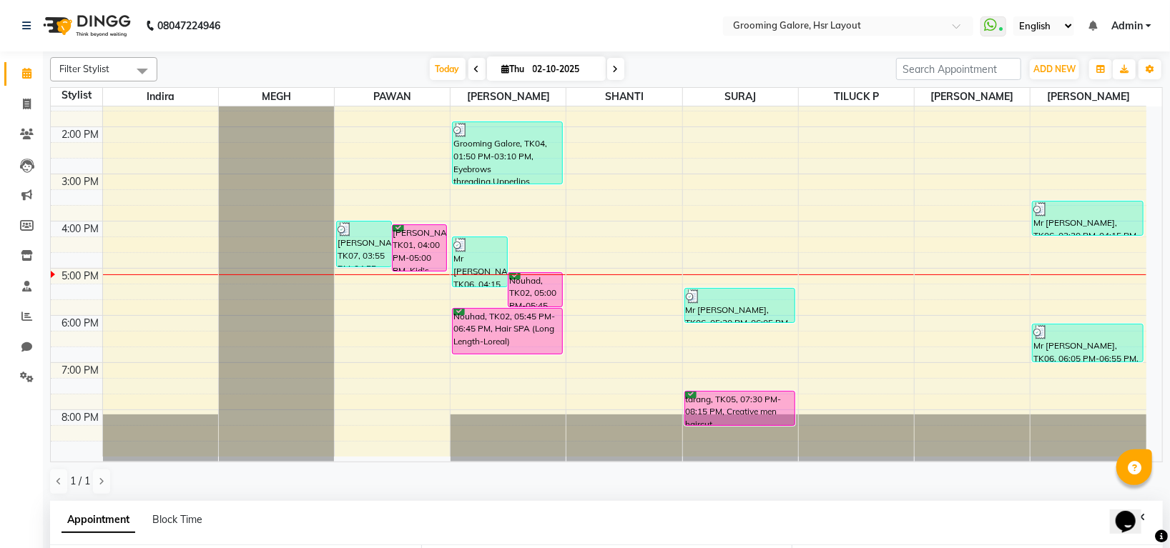
click at [613, 66] on icon at bounding box center [616, 69] width 6 height 9
type input "03-10-2025"
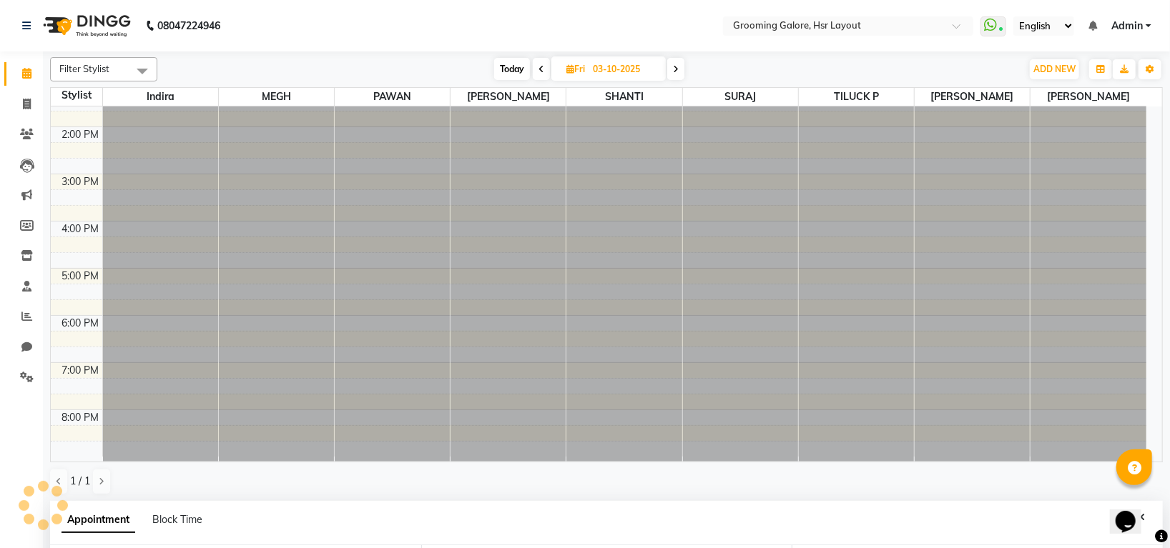
select select "960"
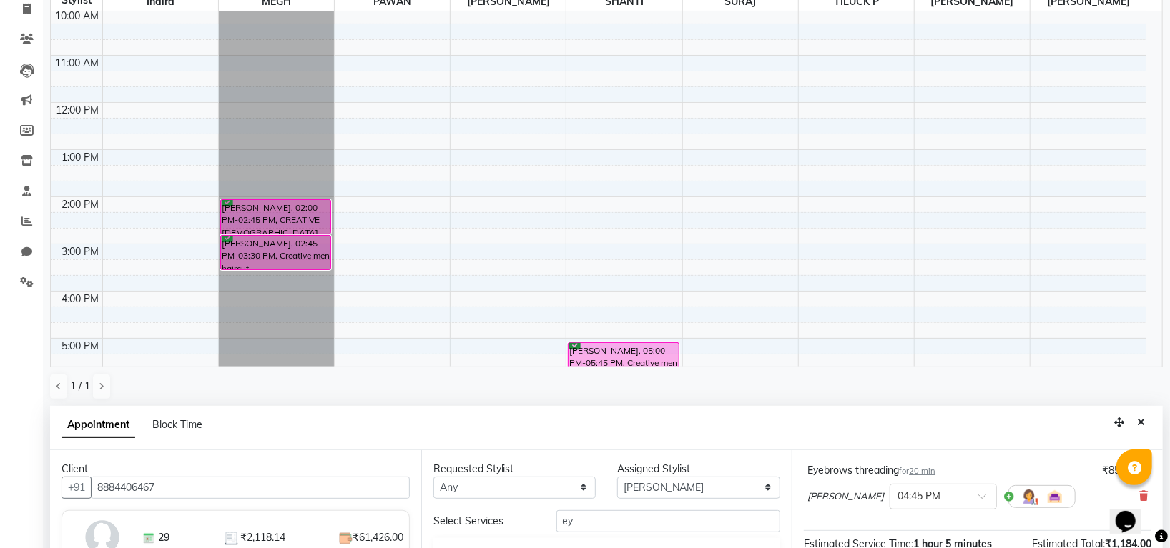
scroll to position [190, 0]
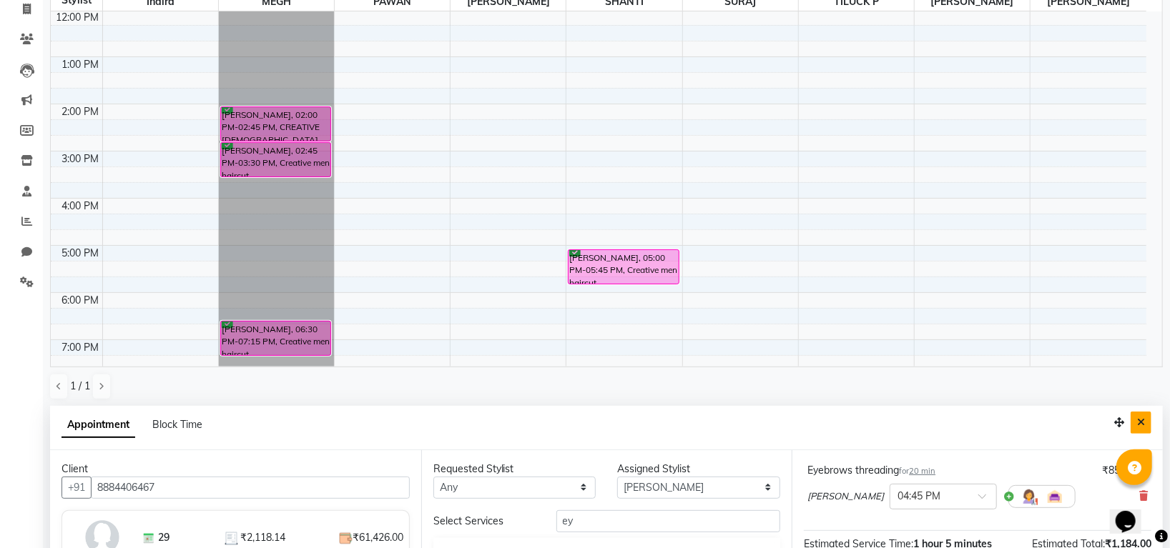
click at [1143, 420] on icon "Close" at bounding box center [1141, 423] width 8 height 10
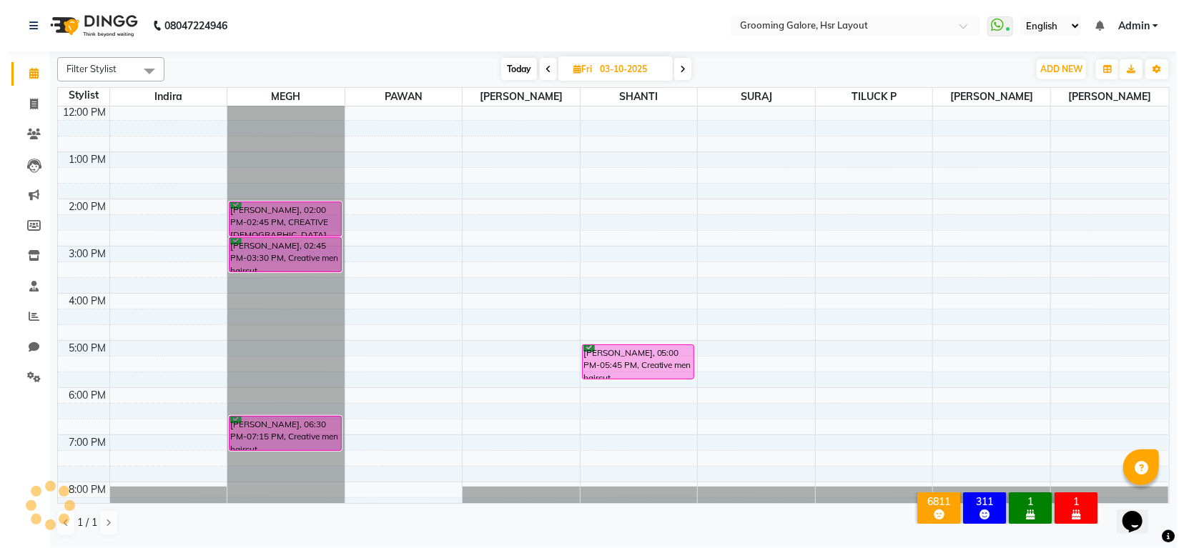
scroll to position [0, 0]
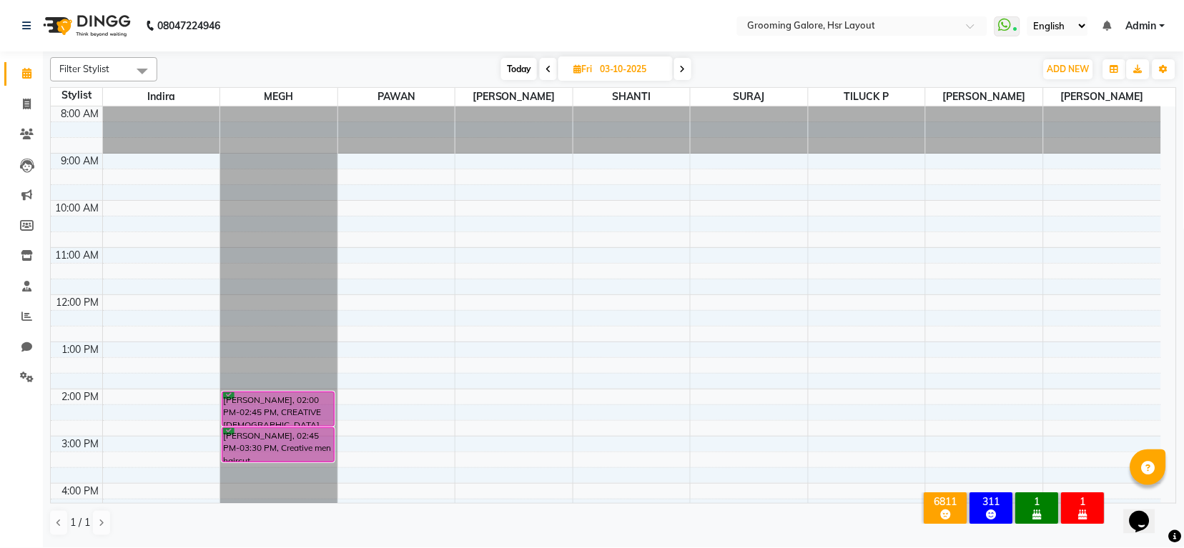
click at [679, 66] on span at bounding box center [682, 69] width 17 height 22
type input "04-10-2025"
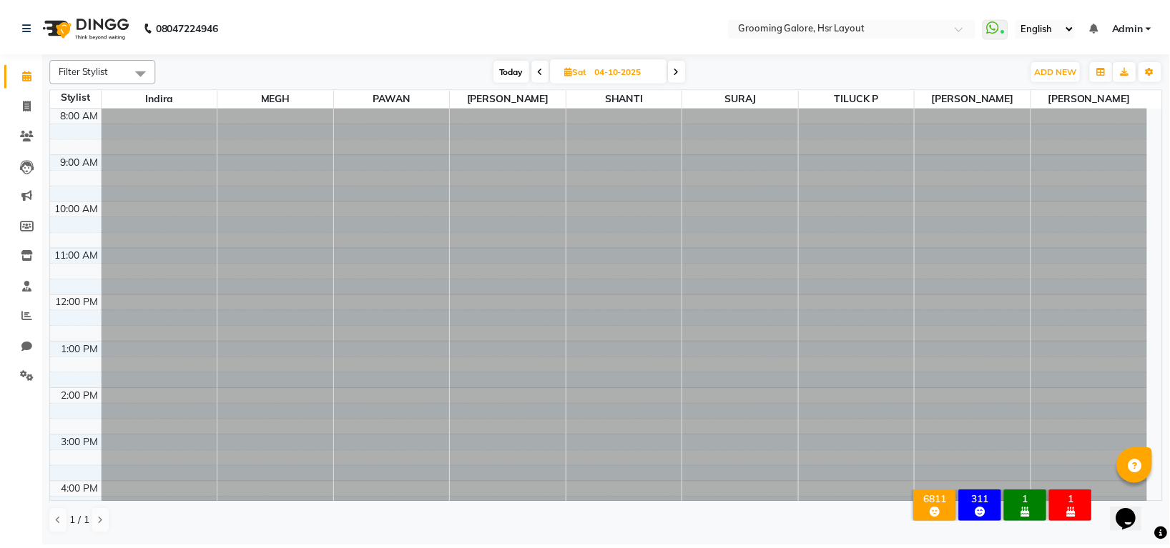
scroll to position [222, 0]
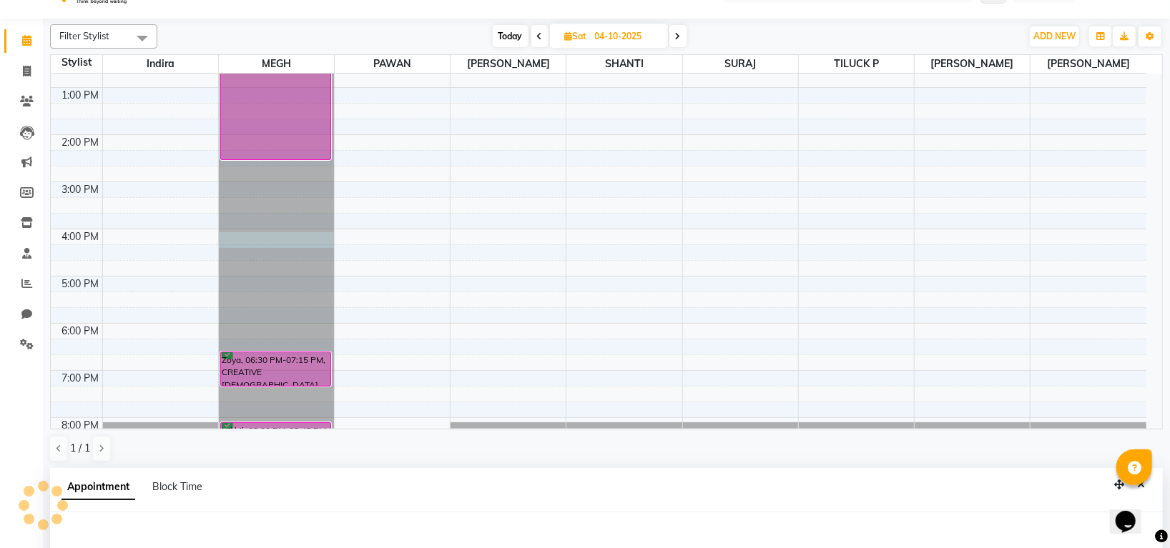
select select "45579"
select select "tentative"
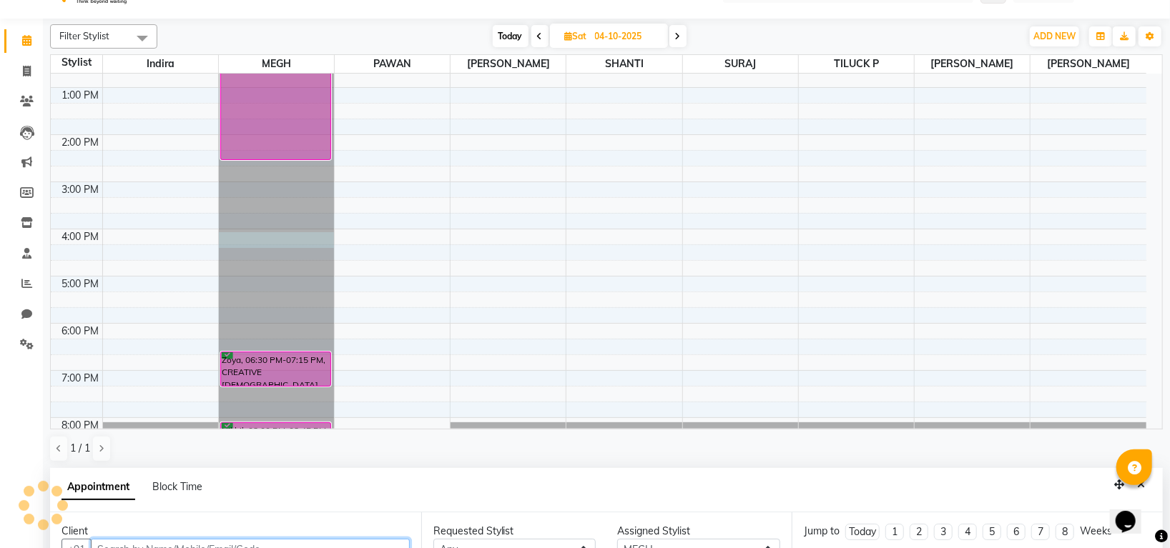
select select "960"
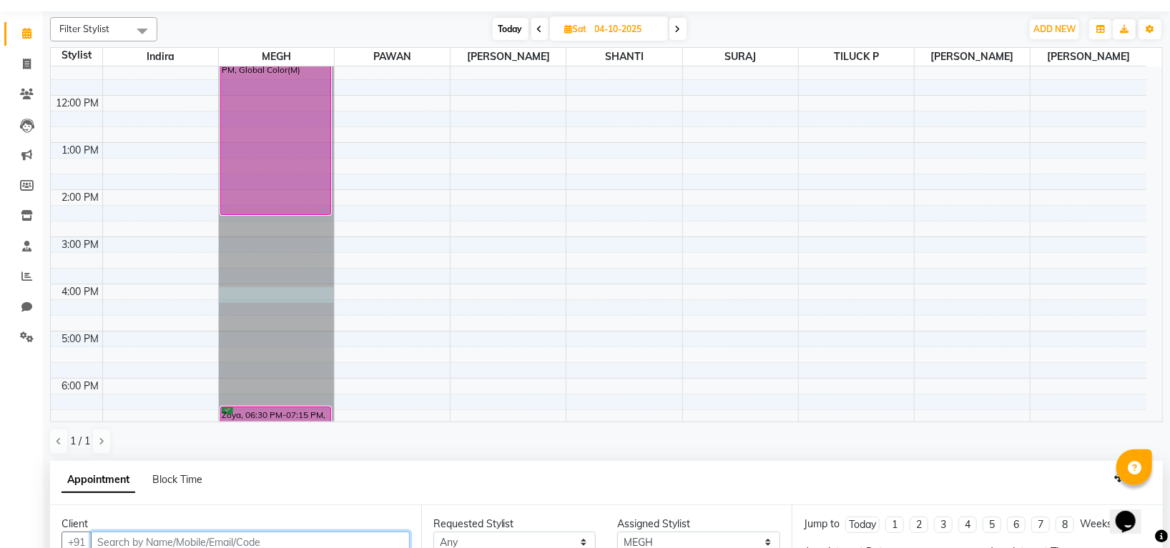
scroll to position [126, 0]
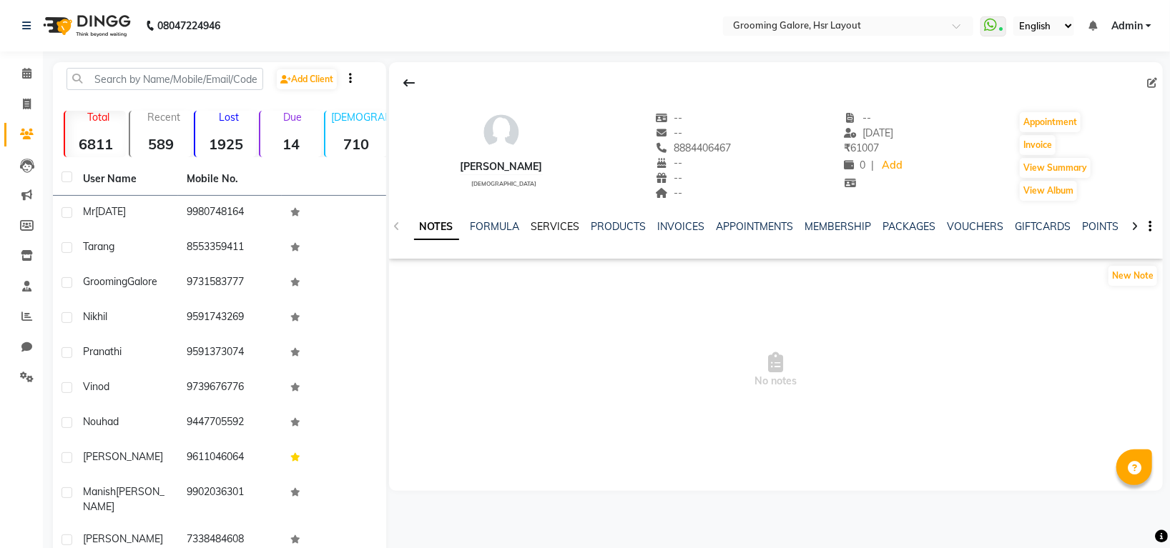
click at [566, 222] on link "SERVICES" at bounding box center [555, 226] width 49 height 13
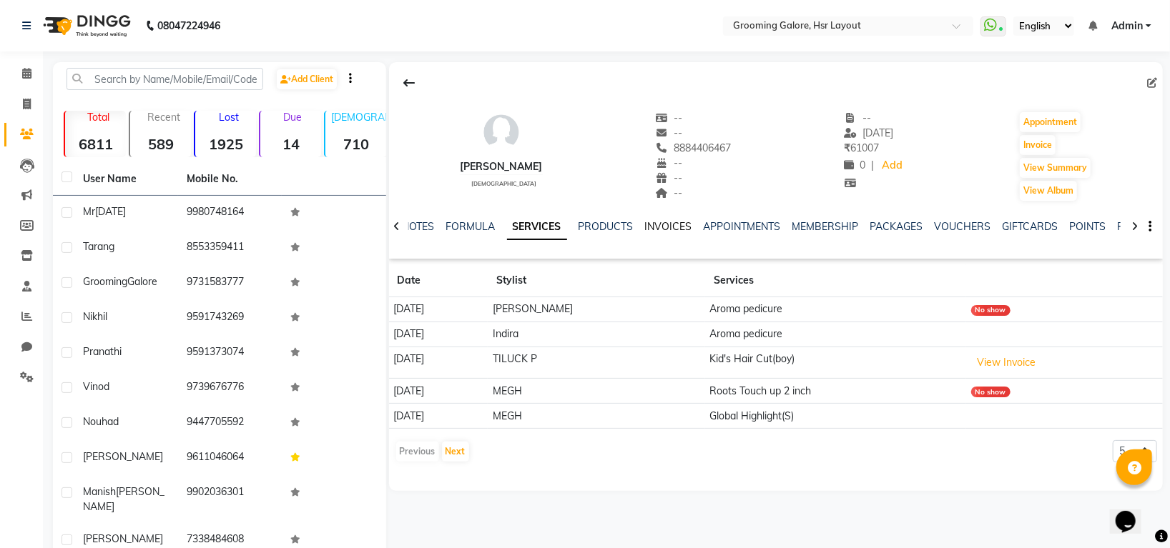
click at [671, 230] on link "INVOICES" at bounding box center [668, 226] width 47 height 13
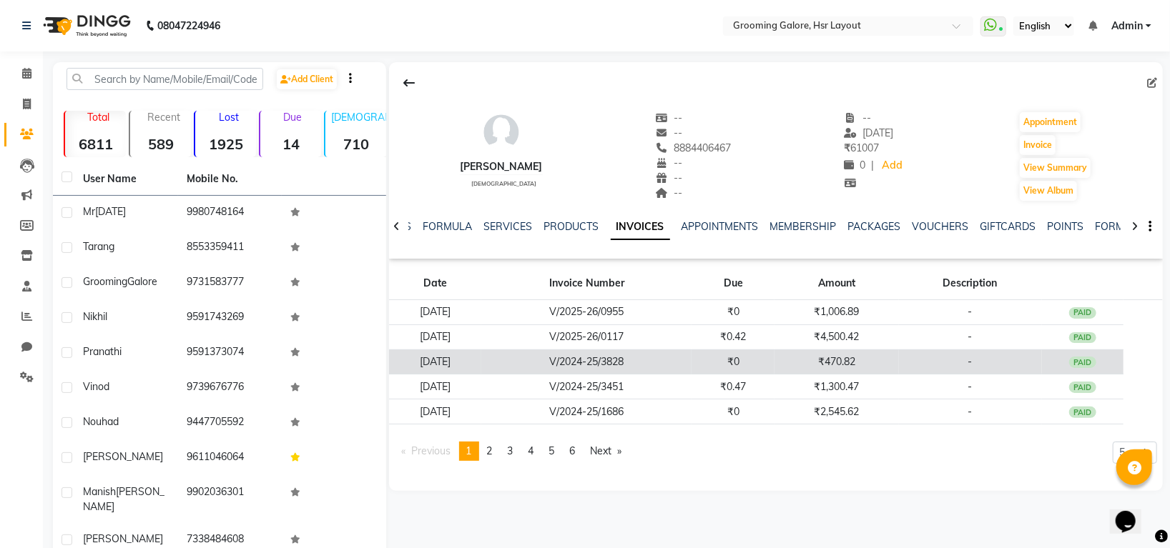
click at [857, 360] on td "₹470.82" at bounding box center [836, 362] width 124 height 25
